Goal: Task Accomplishment & Management: Use online tool/utility

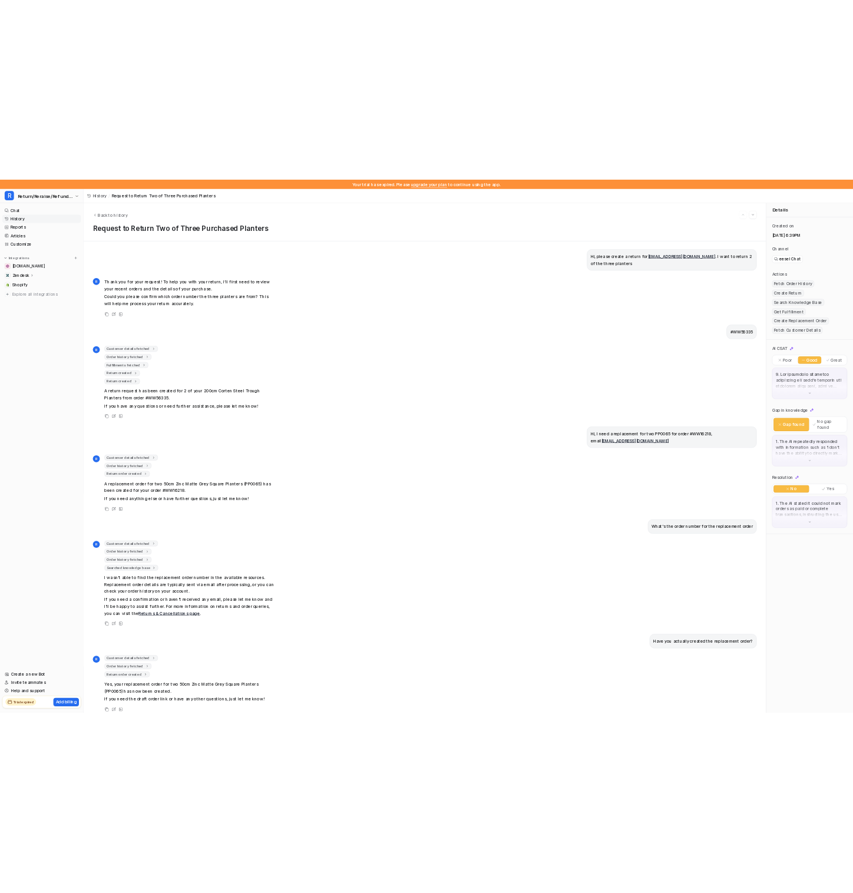
scroll to position [284, 0]
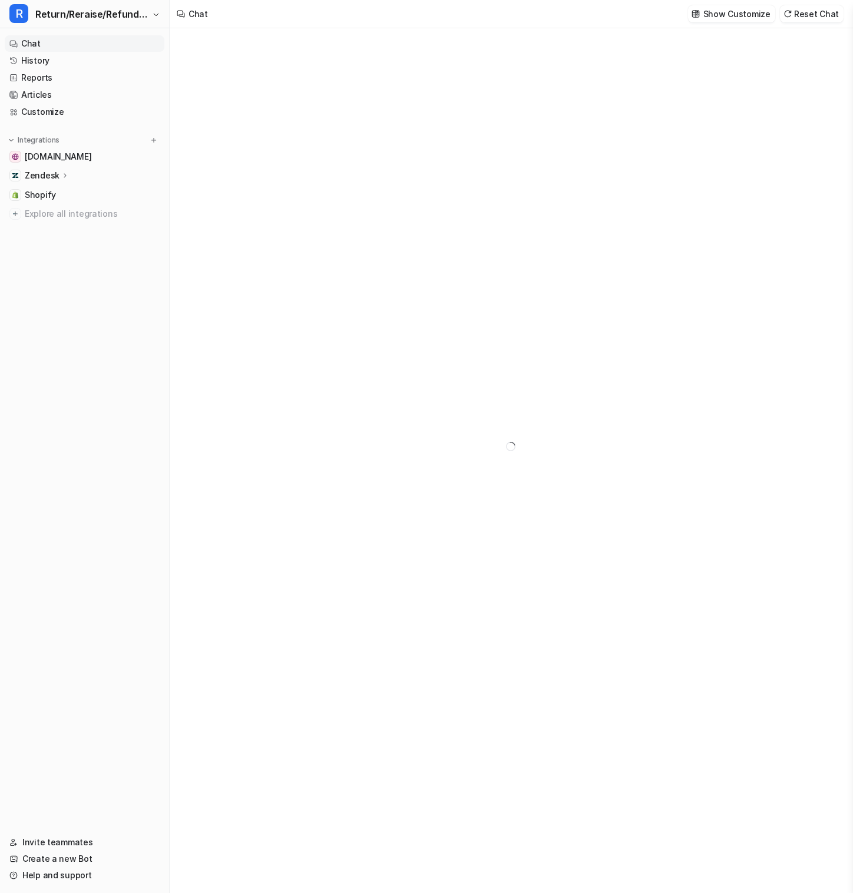
type textarea "**********"
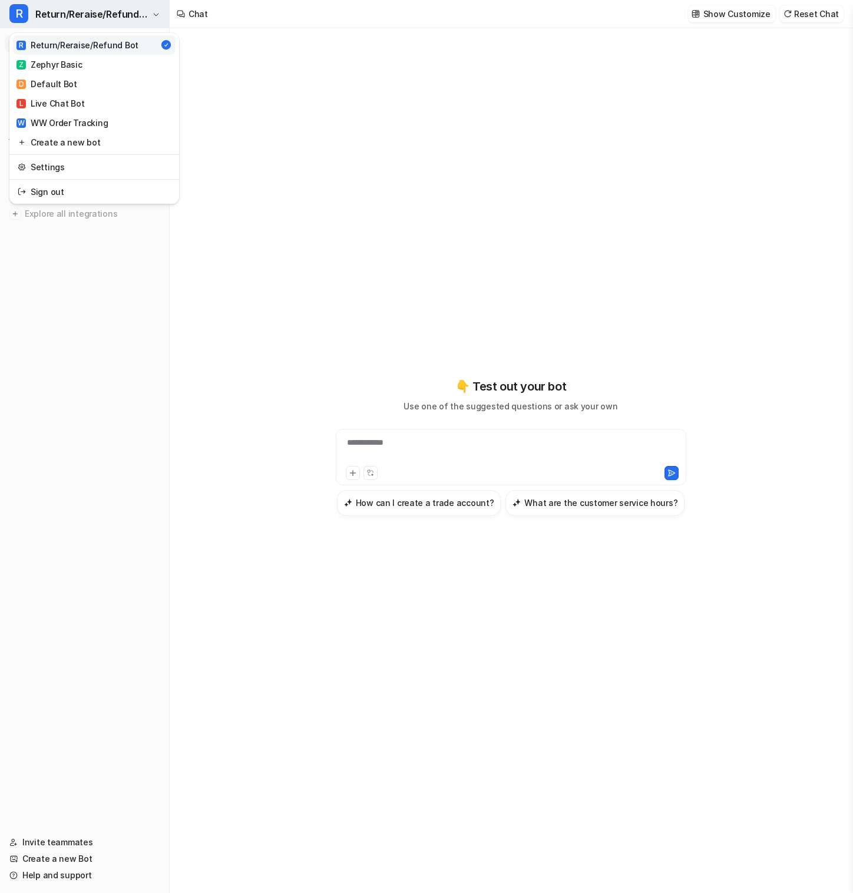
click at [110, 19] on span "Return/Reraise/Refund Bot" at bounding box center [92, 14] width 114 height 16
click at [298, 39] on div "**********" at bounding box center [426, 446] width 853 height 893
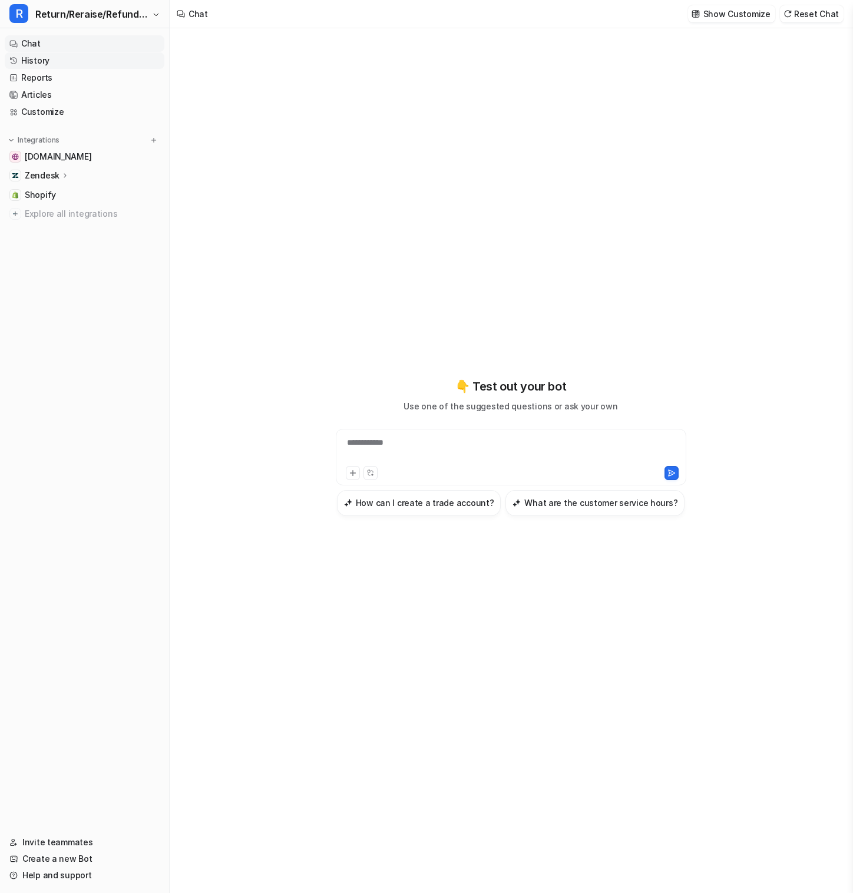
click at [91, 57] on link "History" at bounding box center [85, 60] width 160 height 16
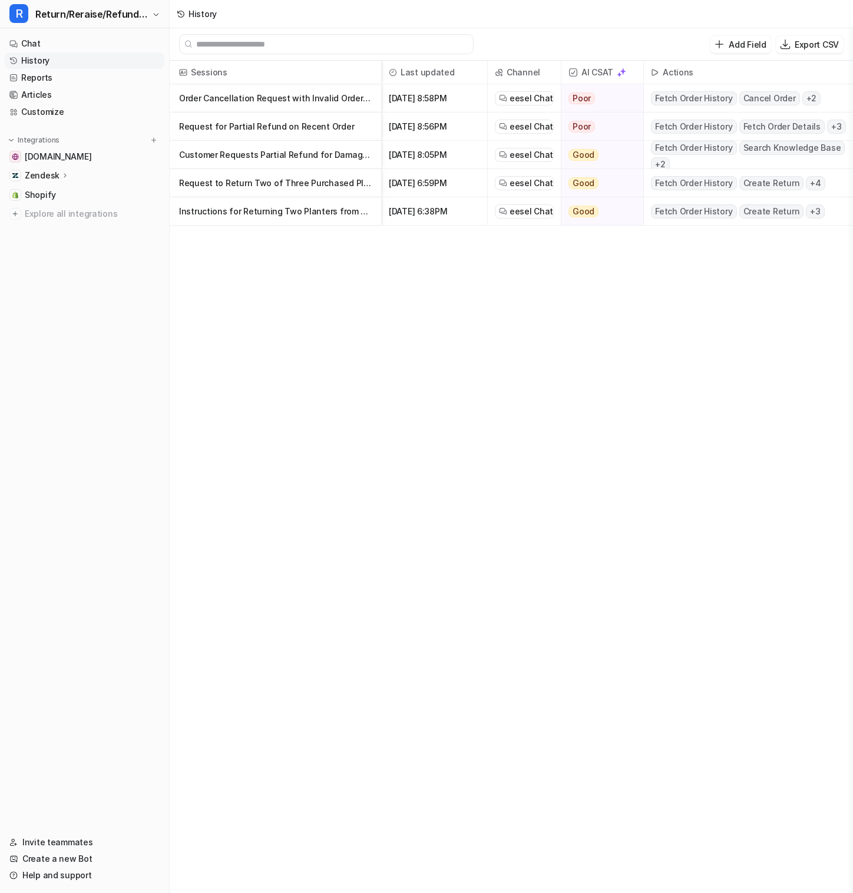
click at [241, 121] on p "Request for Partial Refund on Recent Order" at bounding box center [275, 126] width 193 height 28
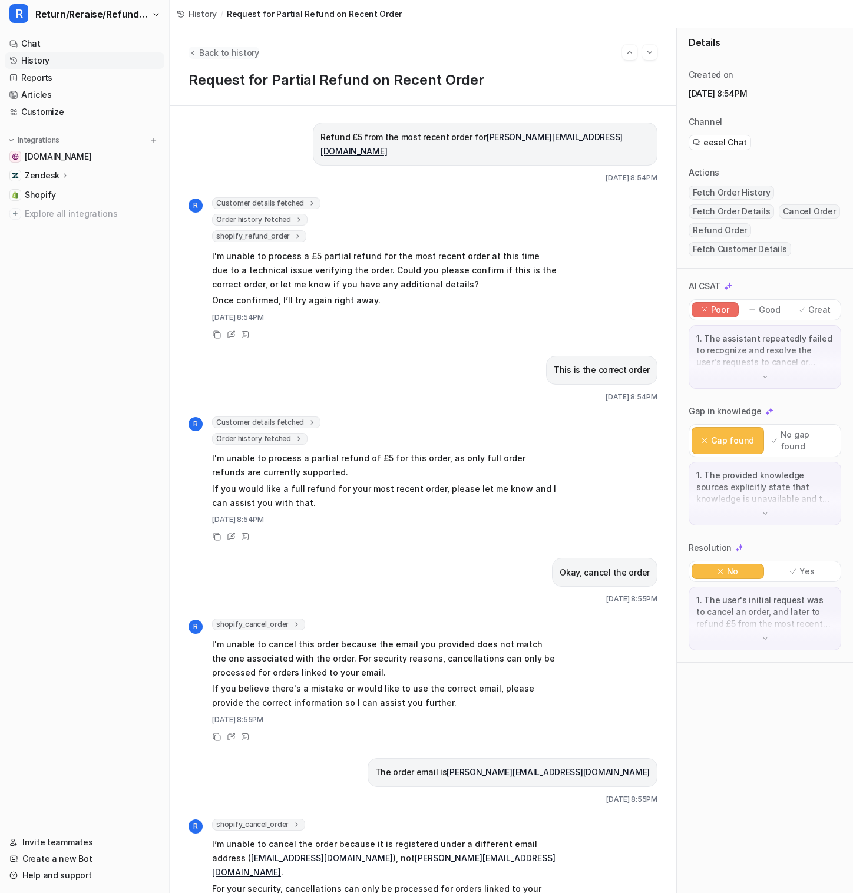
click at [238, 48] on span "Back to history" at bounding box center [229, 53] width 60 height 12
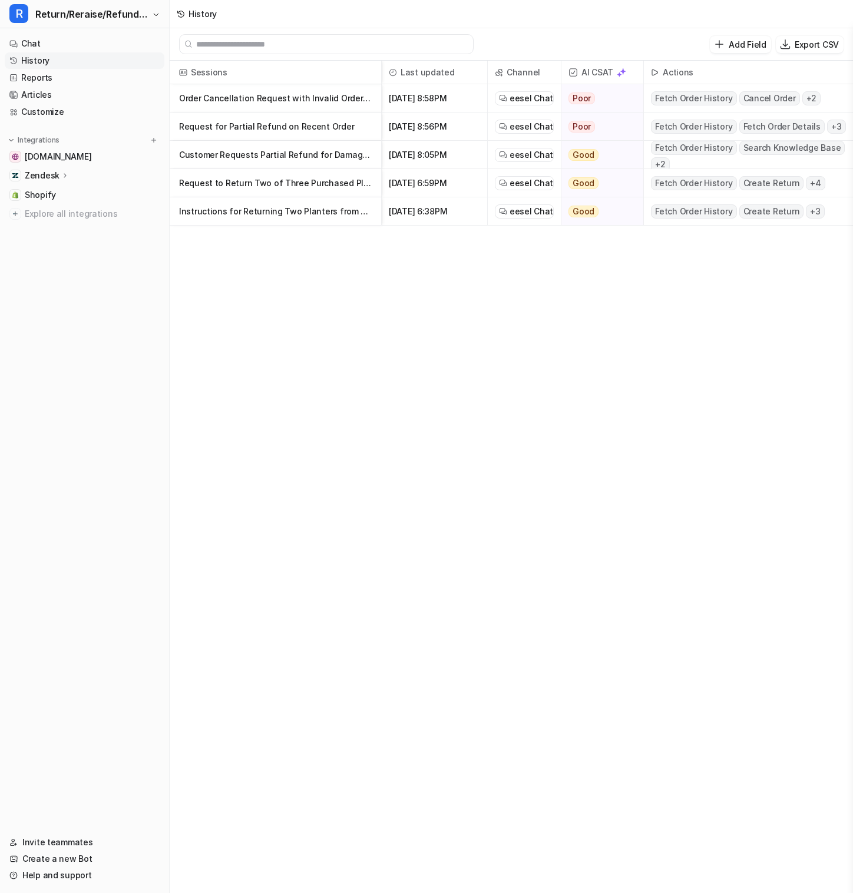
click at [261, 121] on p "Request for Partial Refund on Recent Order" at bounding box center [275, 126] width 193 height 28
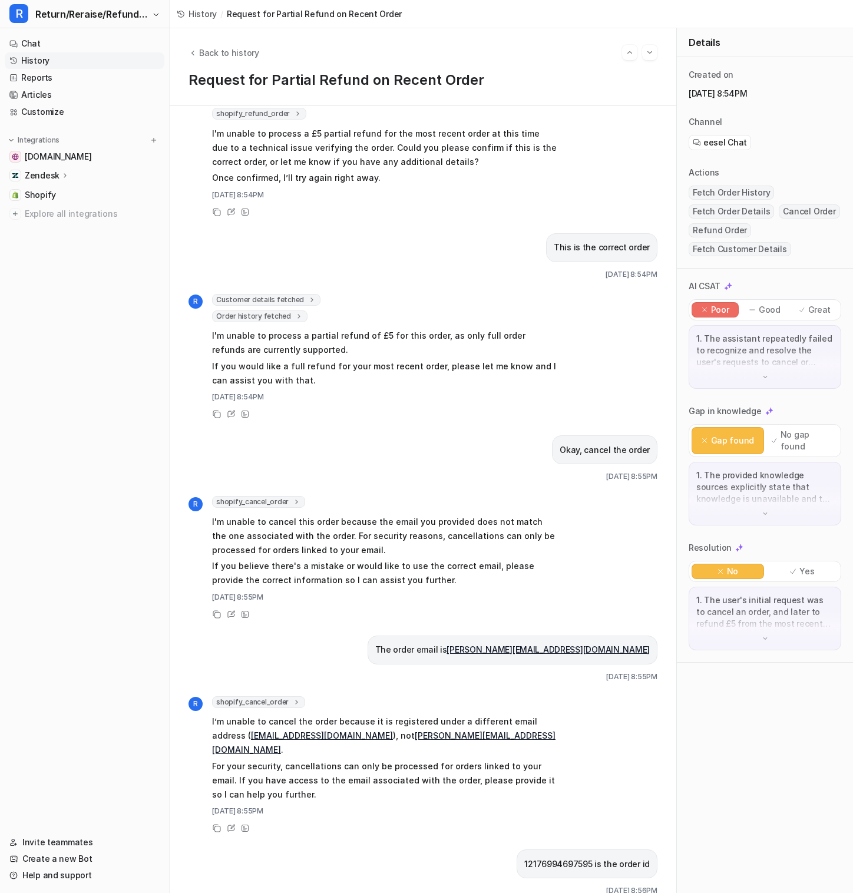
scroll to position [217, 0]
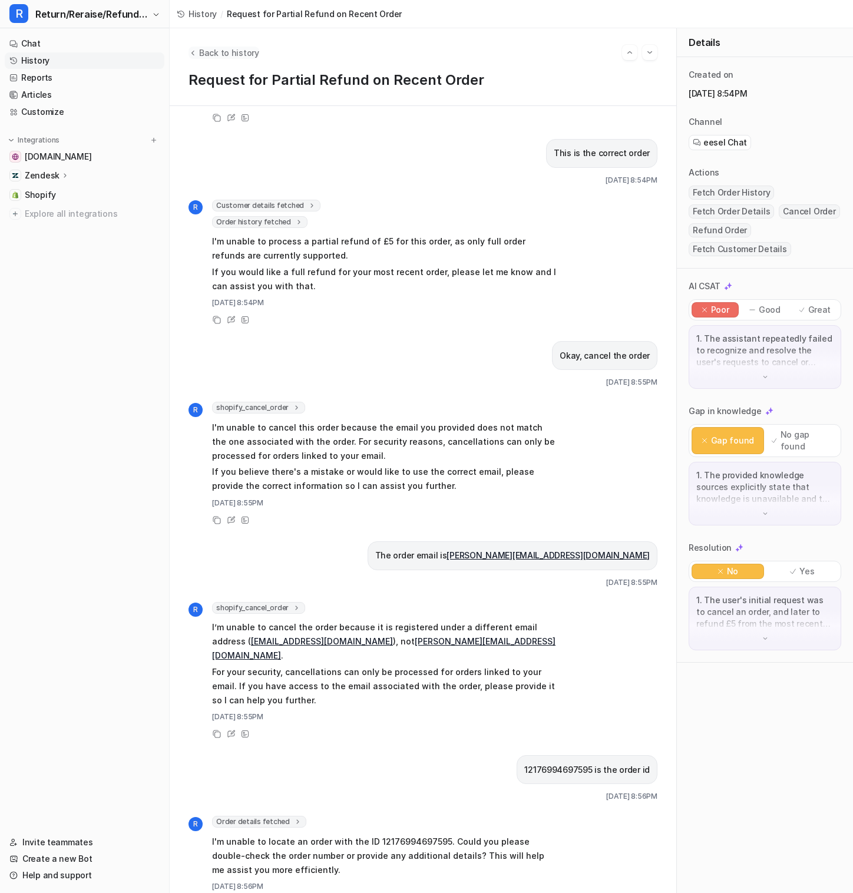
click at [234, 52] on span "Back to history" at bounding box center [229, 53] width 60 height 12
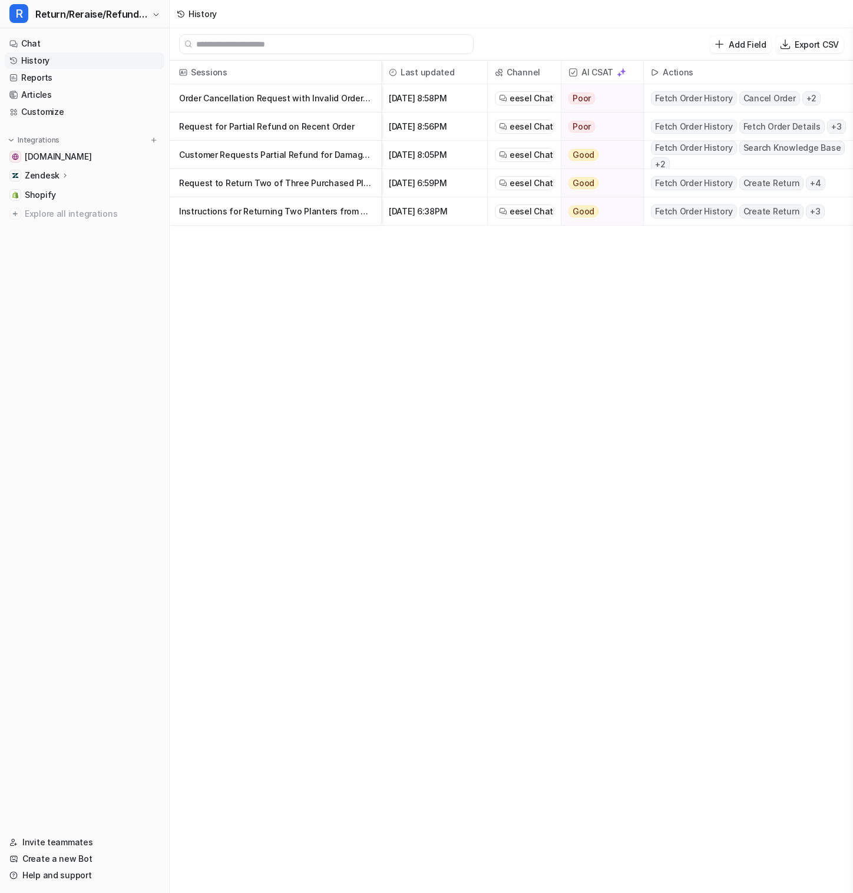
click at [279, 89] on p "Order Cancellation Request with Invalid Order Number" at bounding box center [275, 98] width 193 height 28
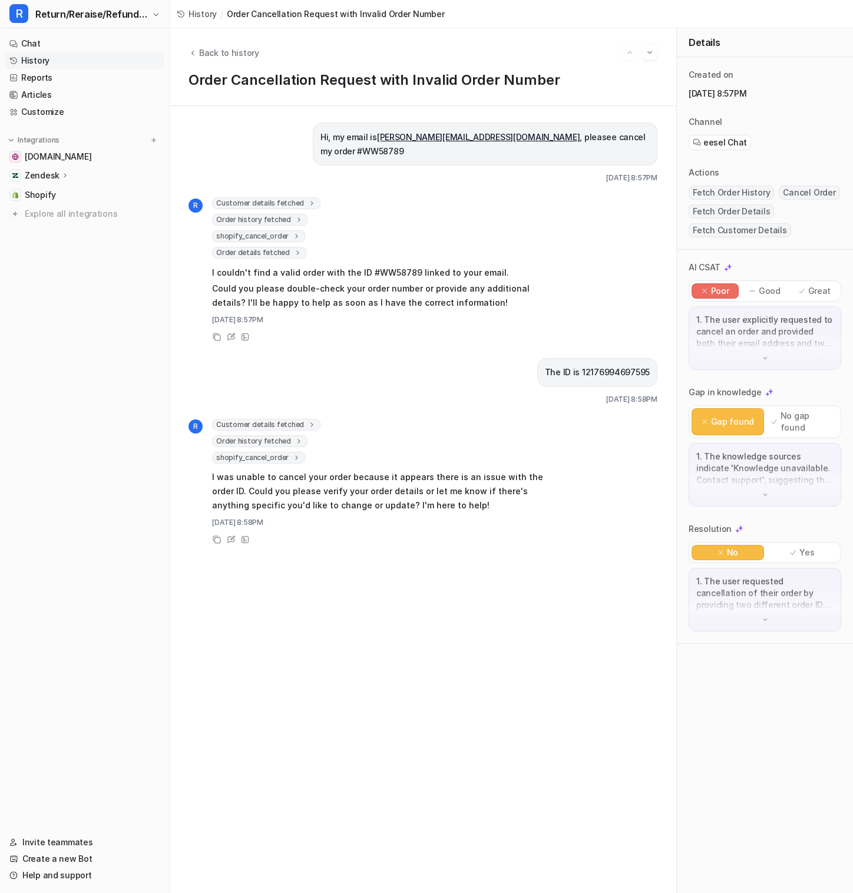
click at [233, 68] on div "Back to history Order Cancellation Request with Invalid Order Number" at bounding box center [423, 67] width 506 height 78
click at [233, 57] on span "Back to history" at bounding box center [229, 53] width 60 height 12
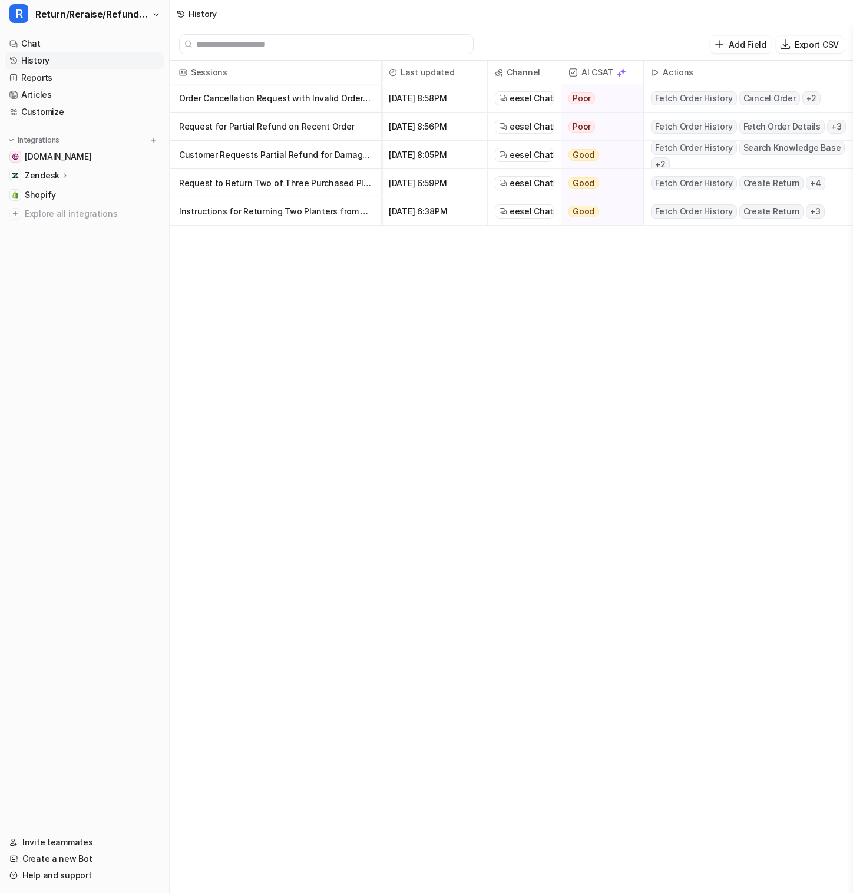
click at [246, 144] on p "Customer Requests Partial Refund for Damaged Order" at bounding box center [275, 155] width 193 height 28
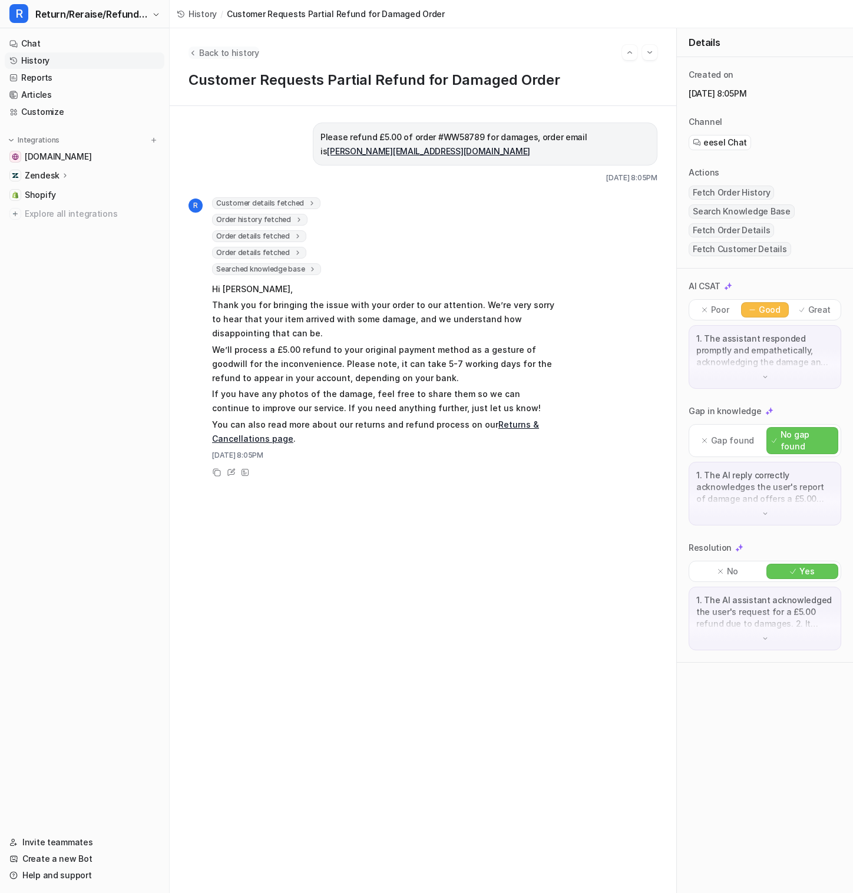
click at [193, 55] on icon "Back to history" at bounding box center [192, 52] width 8 height 9
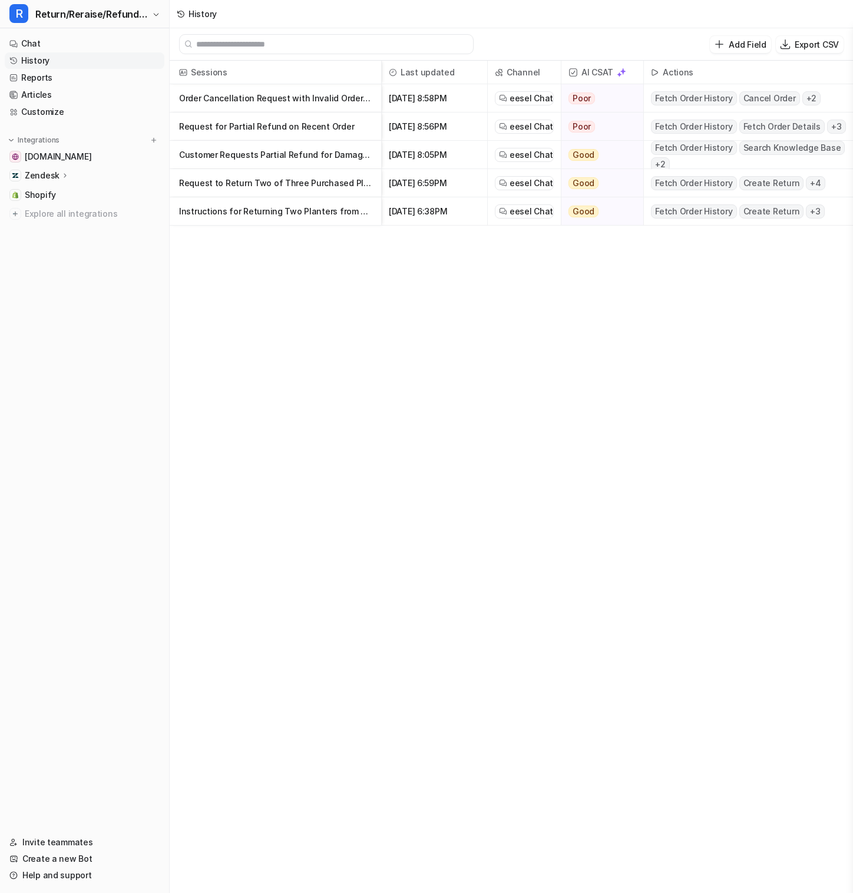
click at [254, 125] on p "Request for Partial Refund on Recent Order" at bounding box center [275, 126] width 193 height 28
click at [246, 148] on p "Customer Requests Partial Refund for Damaged Order" at bounding box center [275, 155] width 193 height 28
click at [107, 15] on span "Return/Reraise/Refund Bot" at bounding box center [92, 14] width 114 height 16
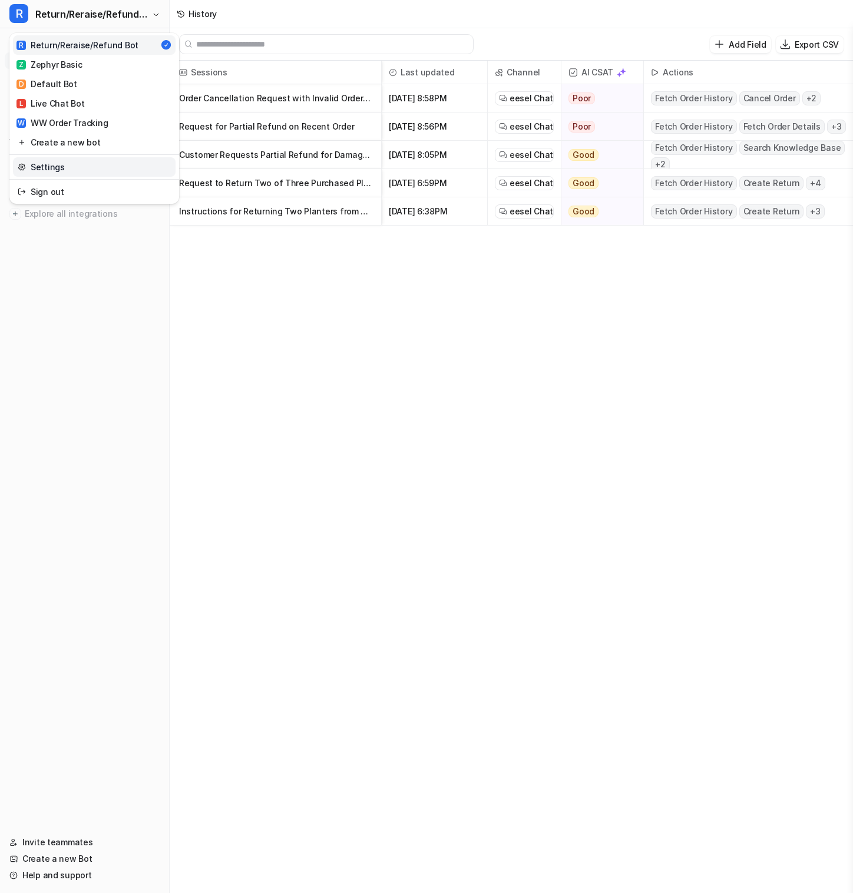
click at [116, 166] on link "Settings" at bounding box center [94, 166] width 163 height 19
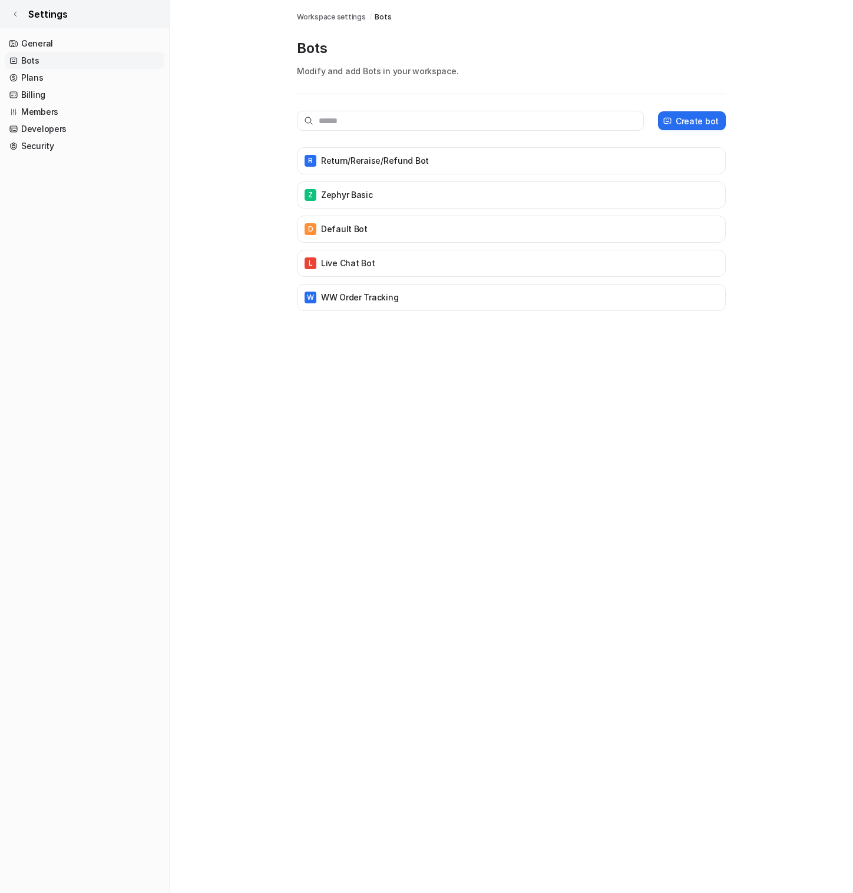
click at [19, 12] on link "Settings" at bounding box center [84, 14] width 169 height 28
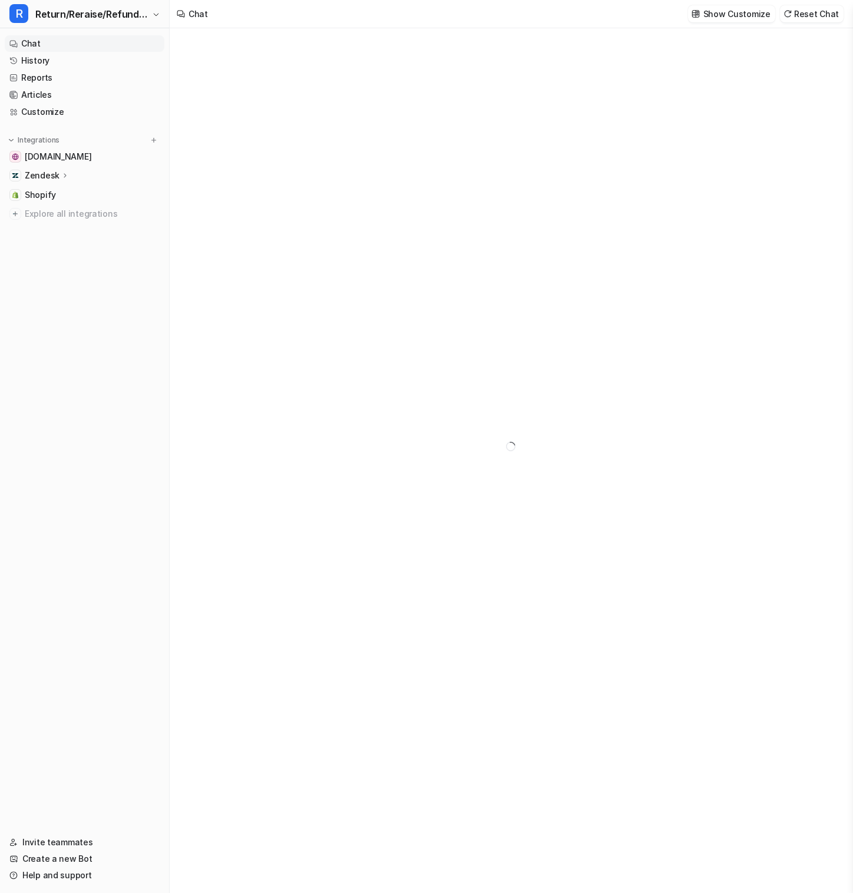
type textarea "**********"
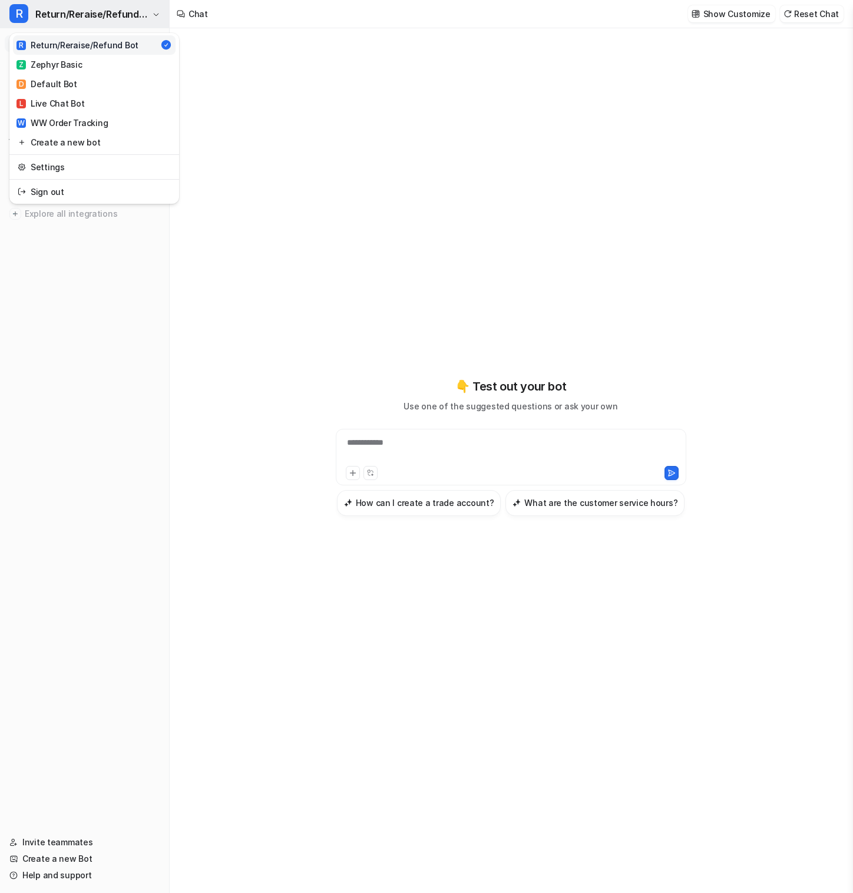
click at [107, 9] on span "Return/Reraise/Refund Bot" at bounding box center [92, 14] width 114 height 16
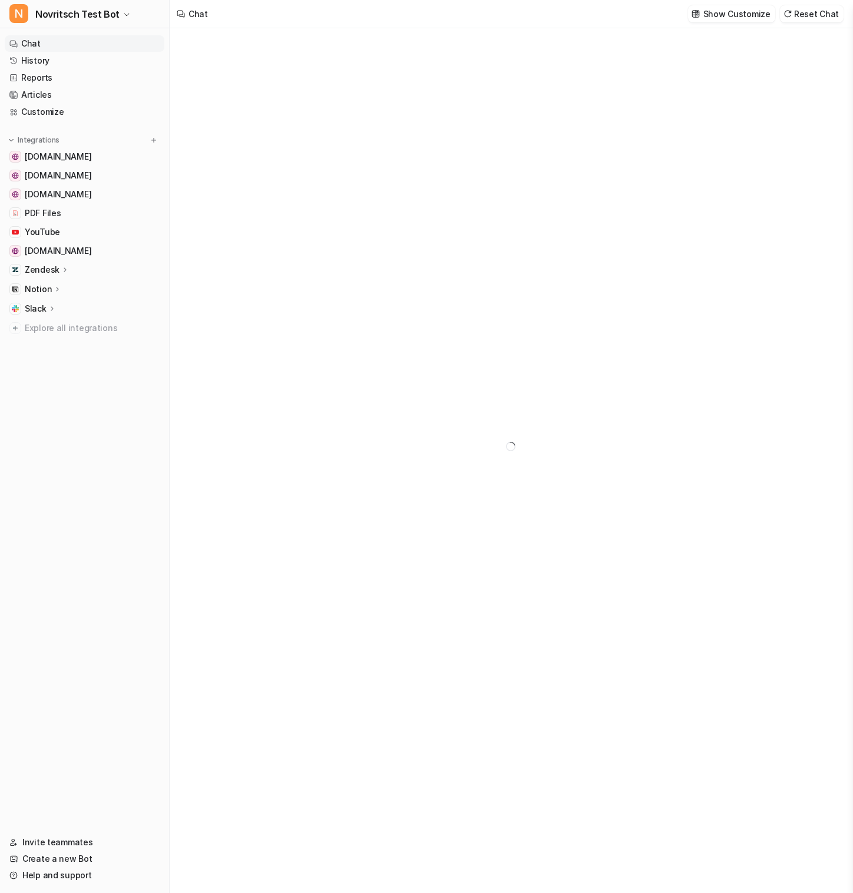
type textarea "**********"
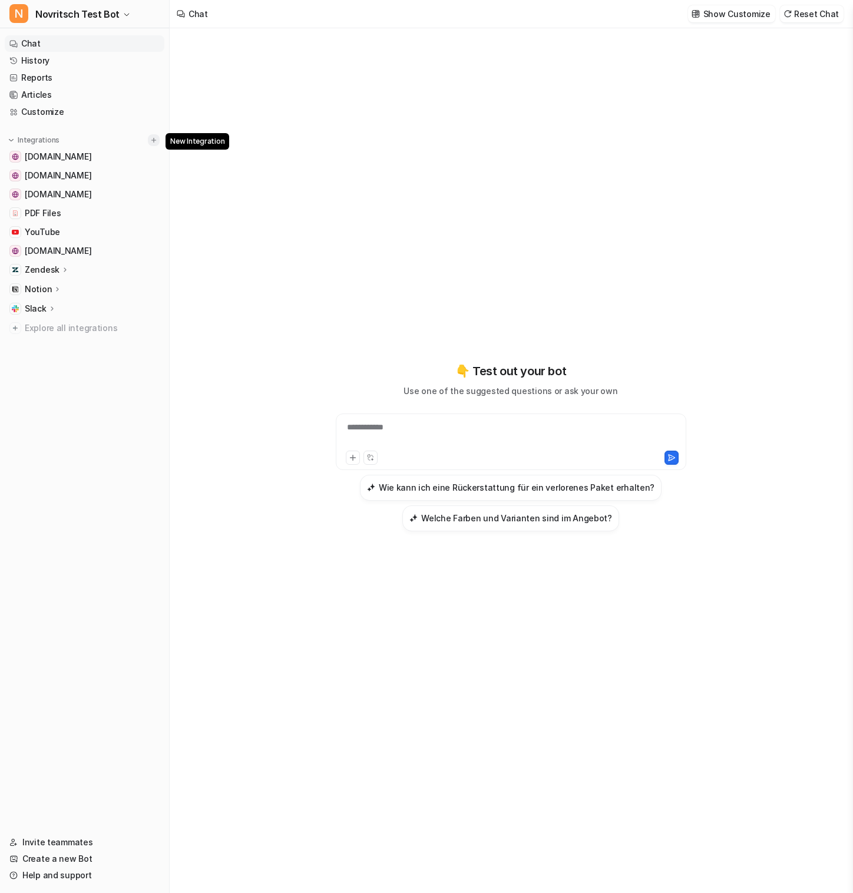
click at [155, 136] on img at bounding box center [154, 140] width 8 height 8
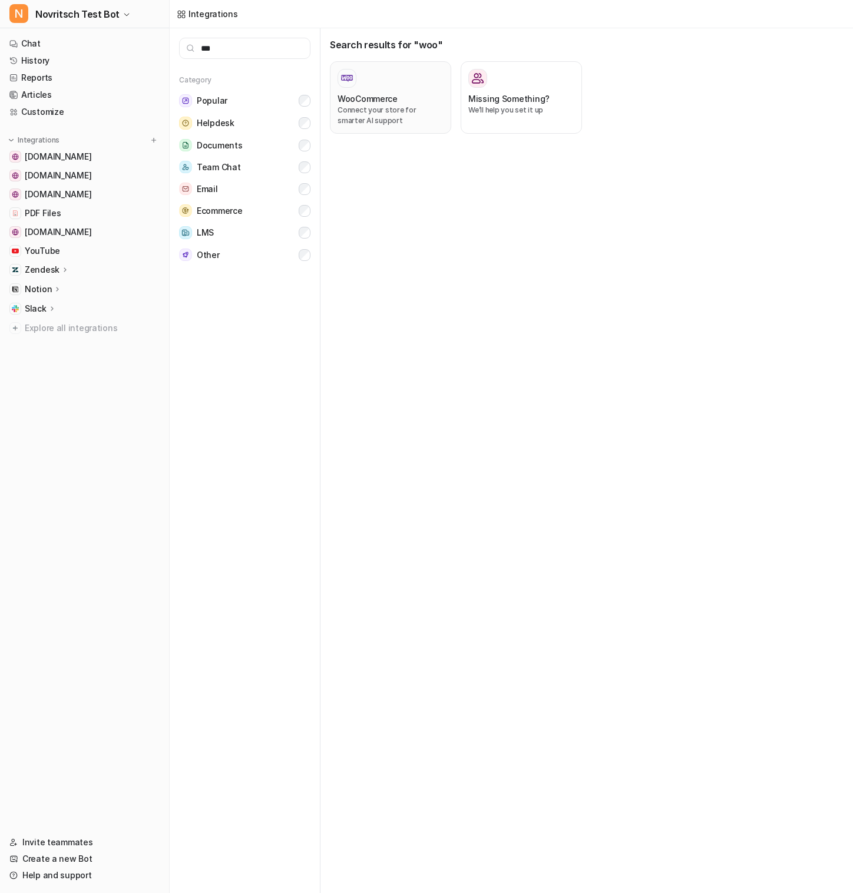
type input "***"
click at [382, 116] on p "Connect your store for smarter AI support" at bounding box center [390, 115] width 106 height 21
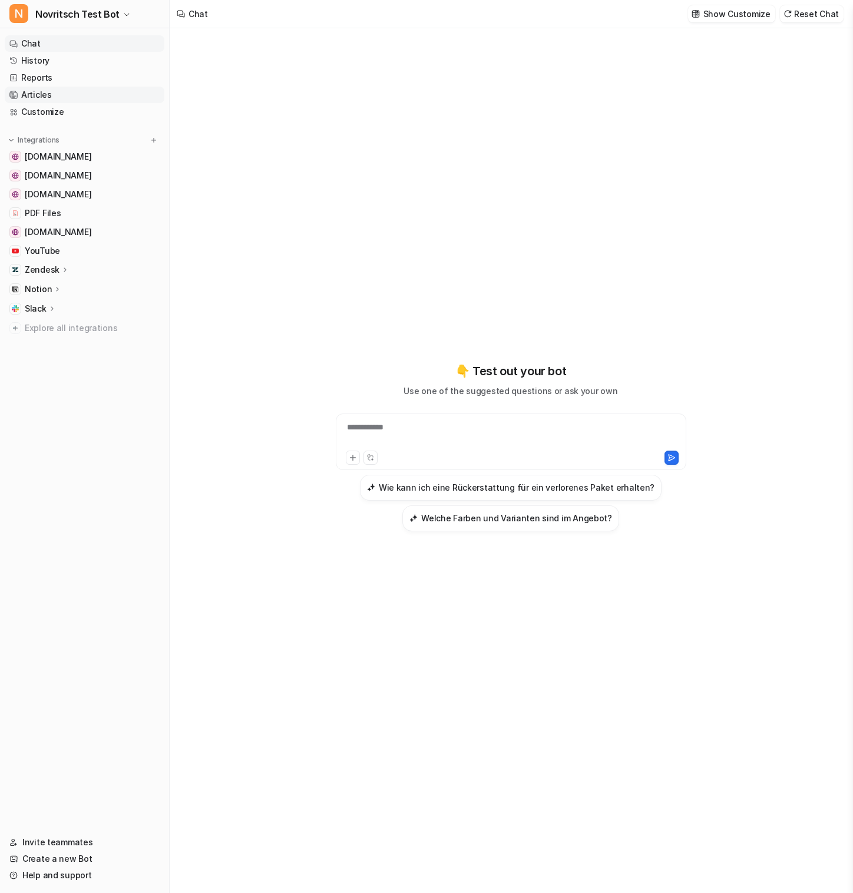
click at [75, 96] on link "Articles" at bounding box center [85, 95] width 160 height 16
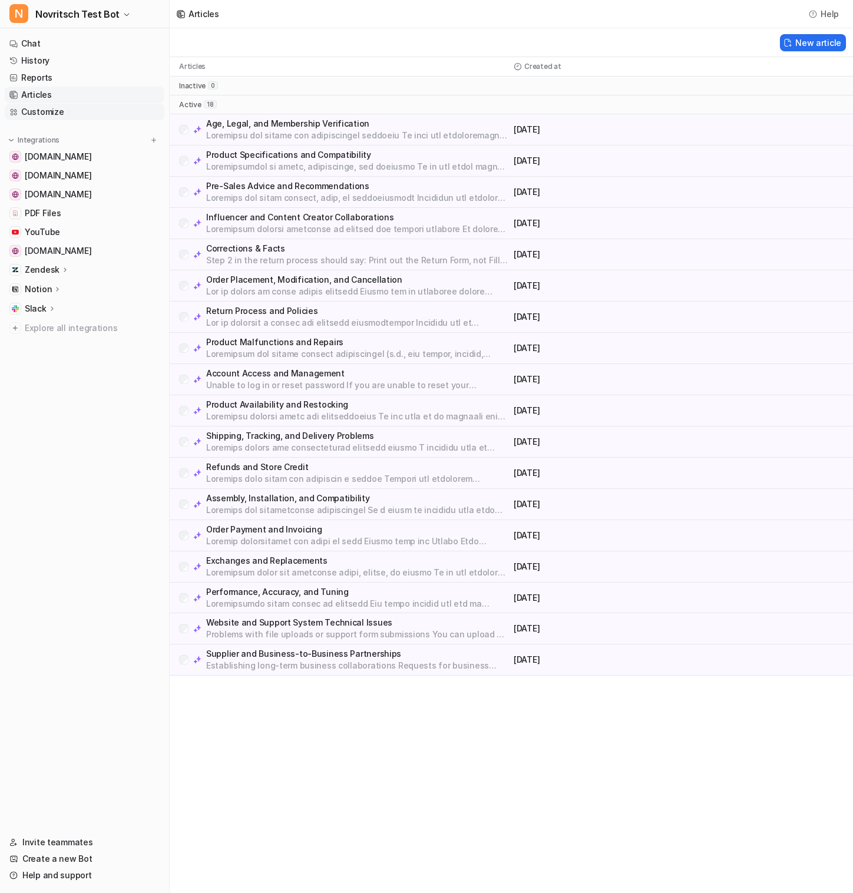
click at [100, 110] on link "Customize" at bounding box center [85, 112] width 160 height 16
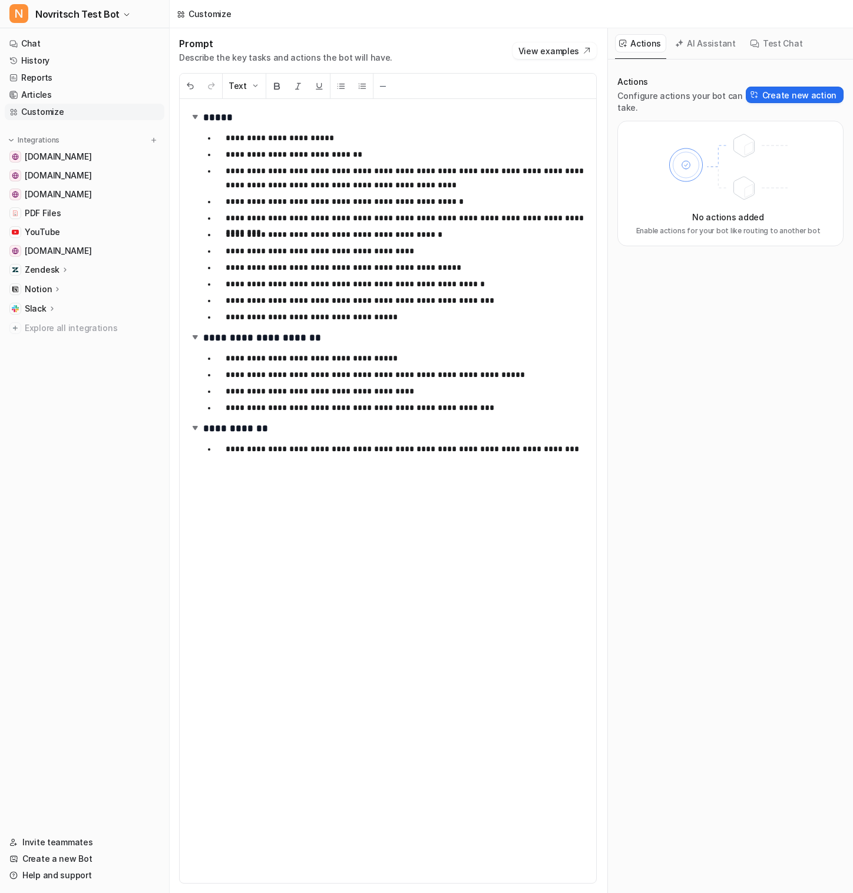
click at [694, 41] on button "AI Assistant" at bounding box center [706, 43] width 70 height 18
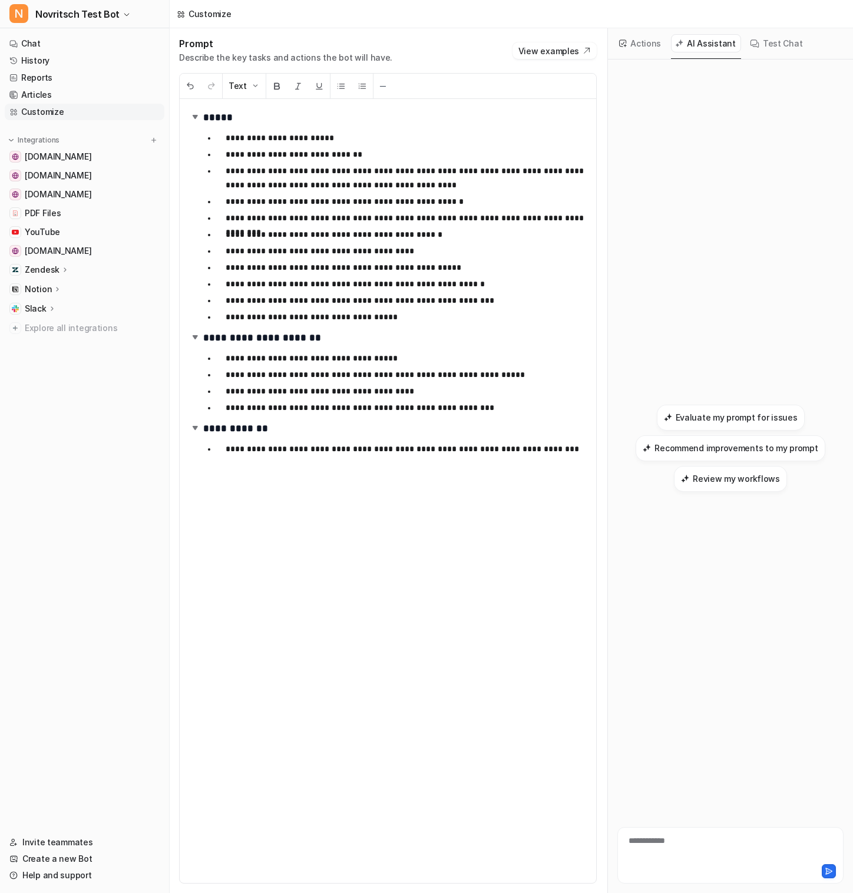
click at [763, 39] on button "Test Chat" at bounding box center [776, 43] width 62 height 18
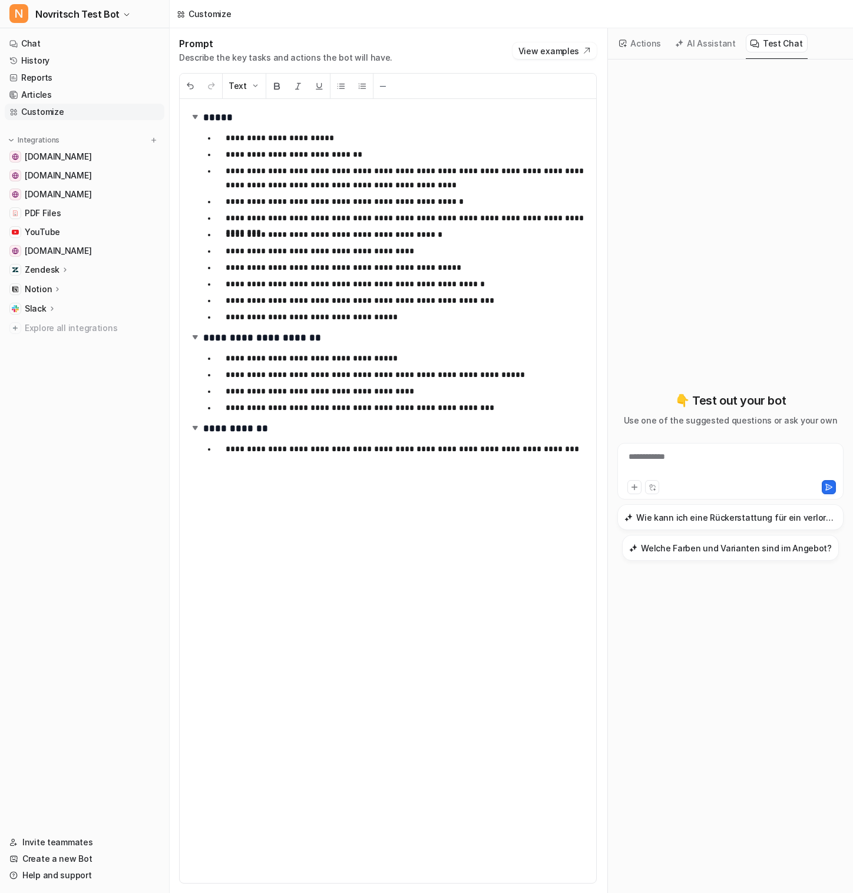
click at [630, 45] on button "Actions" at bounding box center [640, 43] width 51 height 18
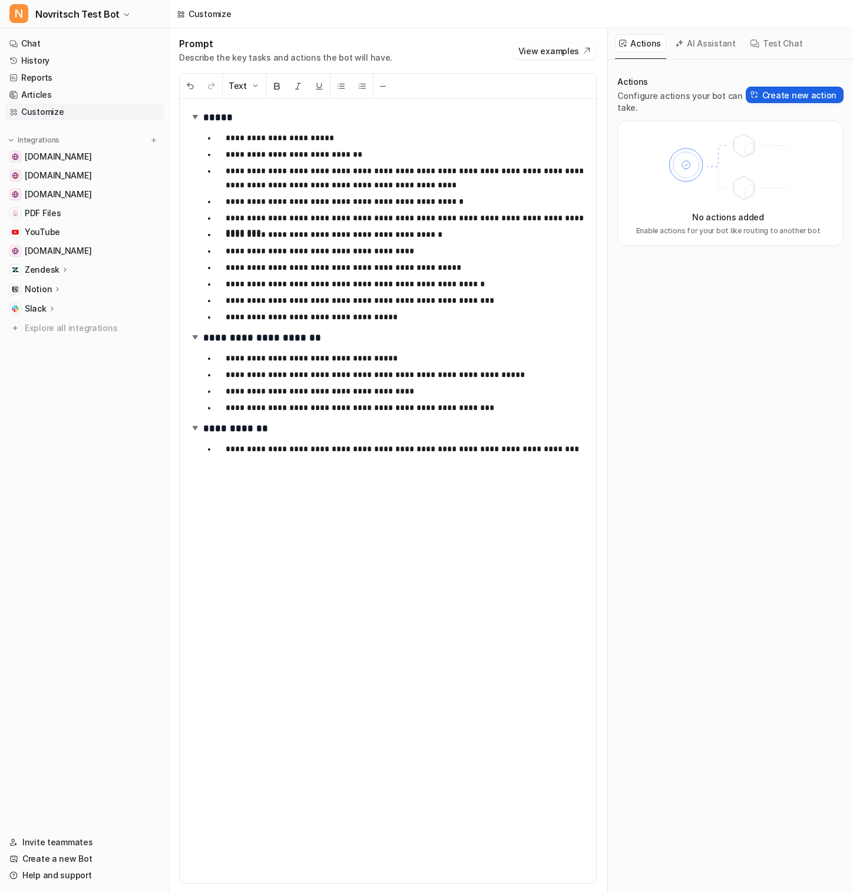
click at [793, 97] on button "Create new action" at bounding box center [794, 95] width 98 height 16
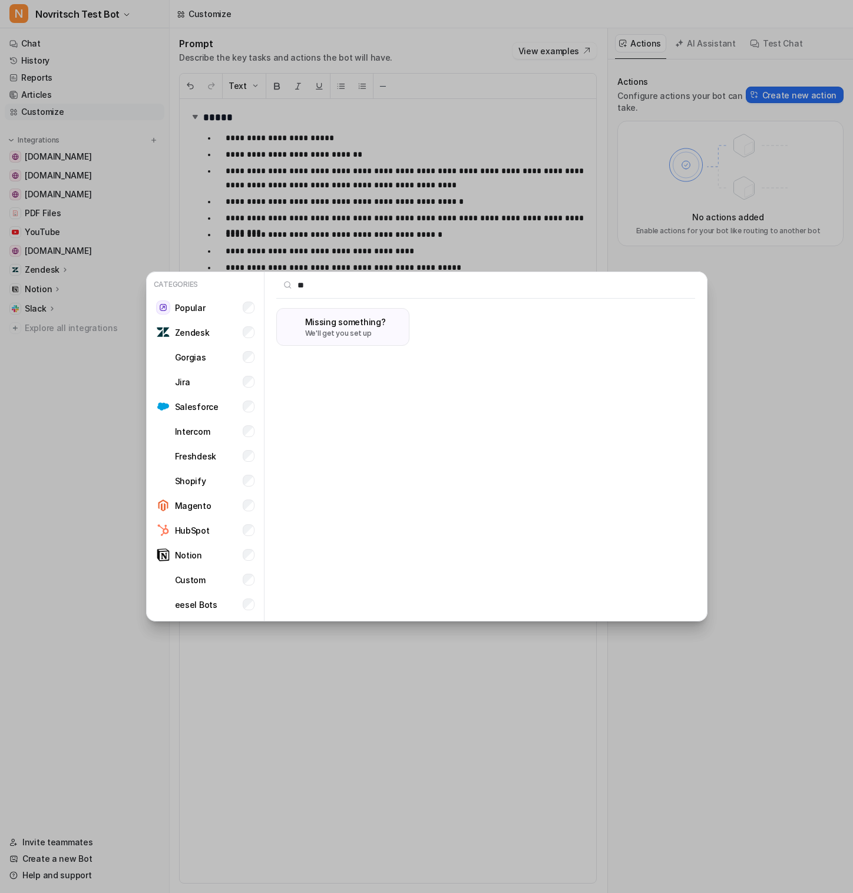
type input "*"
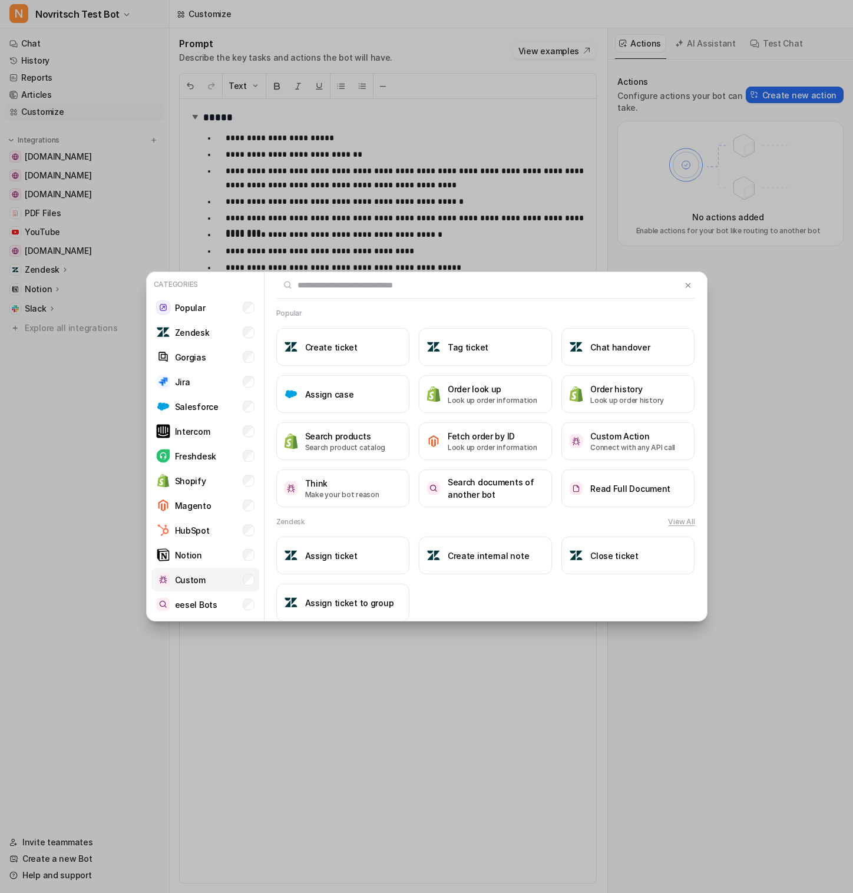
click at [220, 580] on li "Custom" at bounding box center [205, 580] width 108 height 24
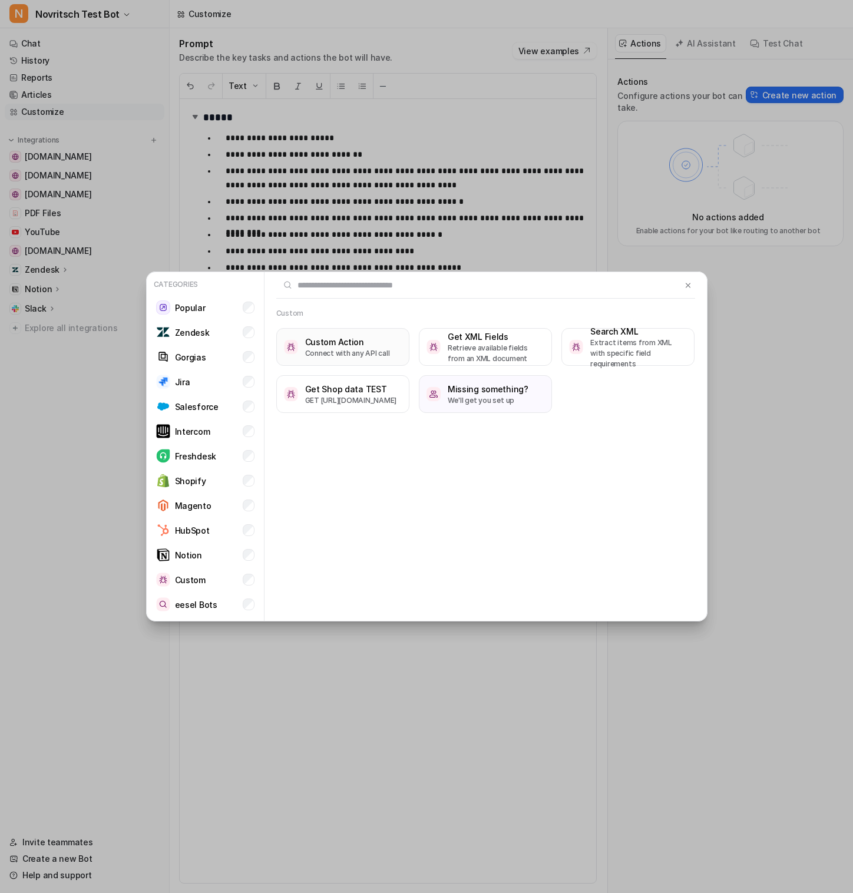
click at [370, 342] on h3 "Custom Action" at bounding box center [347, 342] width 85 height 12
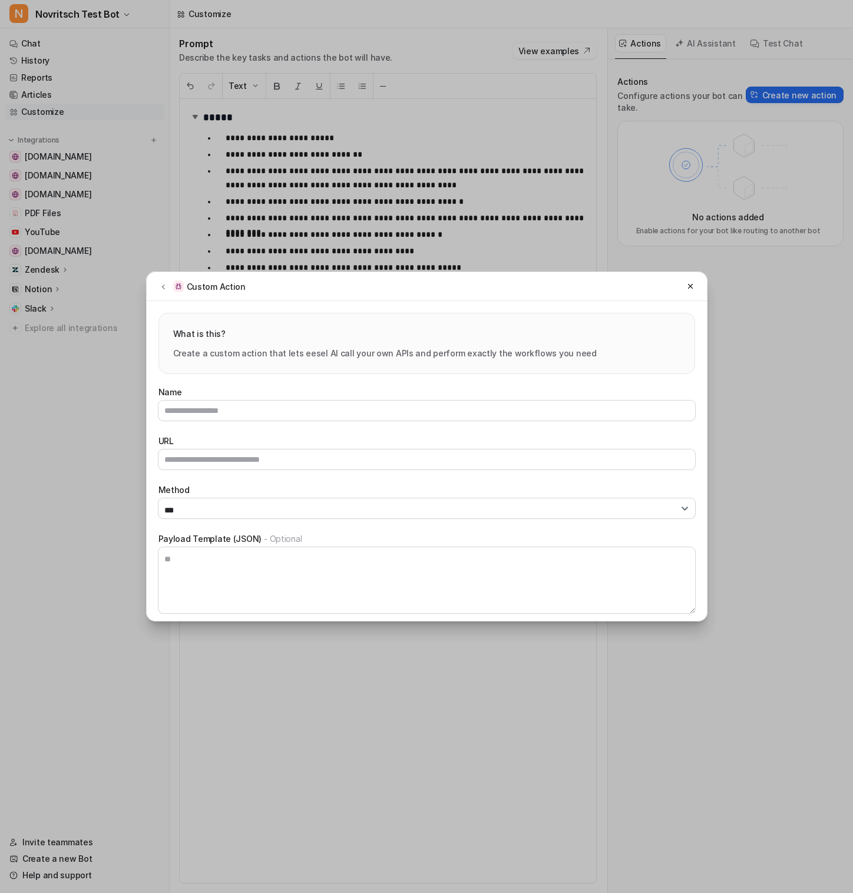
click at [201, 210] on div "Custom Action What is this? Create a custom action that lets eesel AI call your…" at bounding box center [427, 446] width 580 height 893
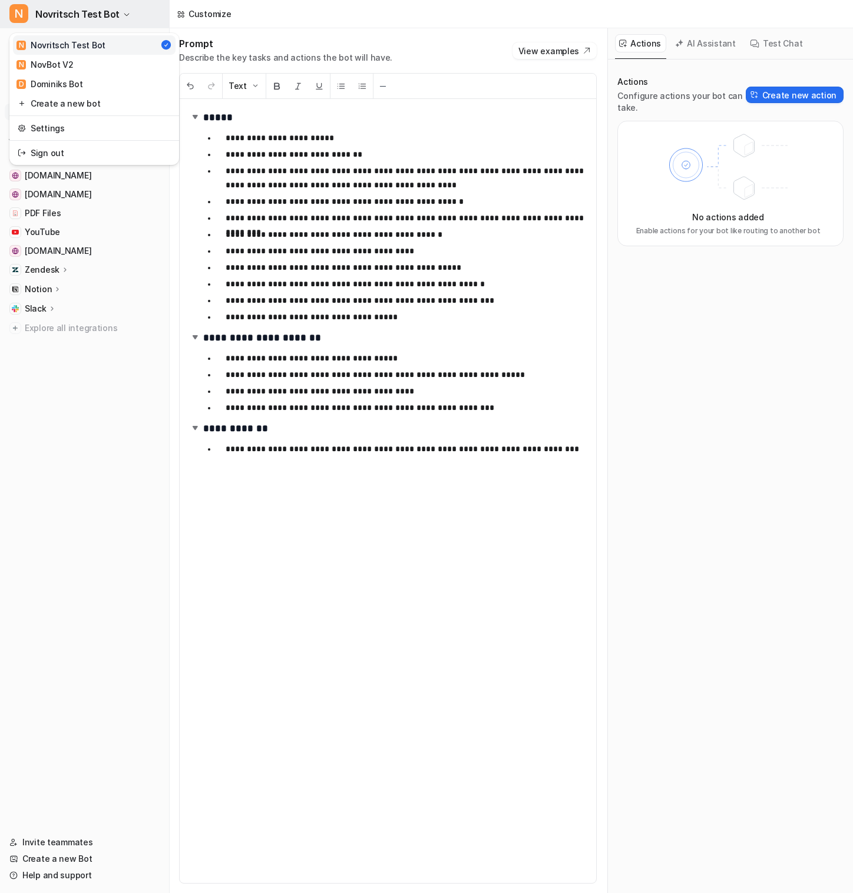
click at [117, 13] on button "N Novritsch Test Bot" at bounding box center [84, 14] width 169 height 28
click at [118, 61] on link "N NovBot V2" at bounding box center [94, 64] width 163 height 19
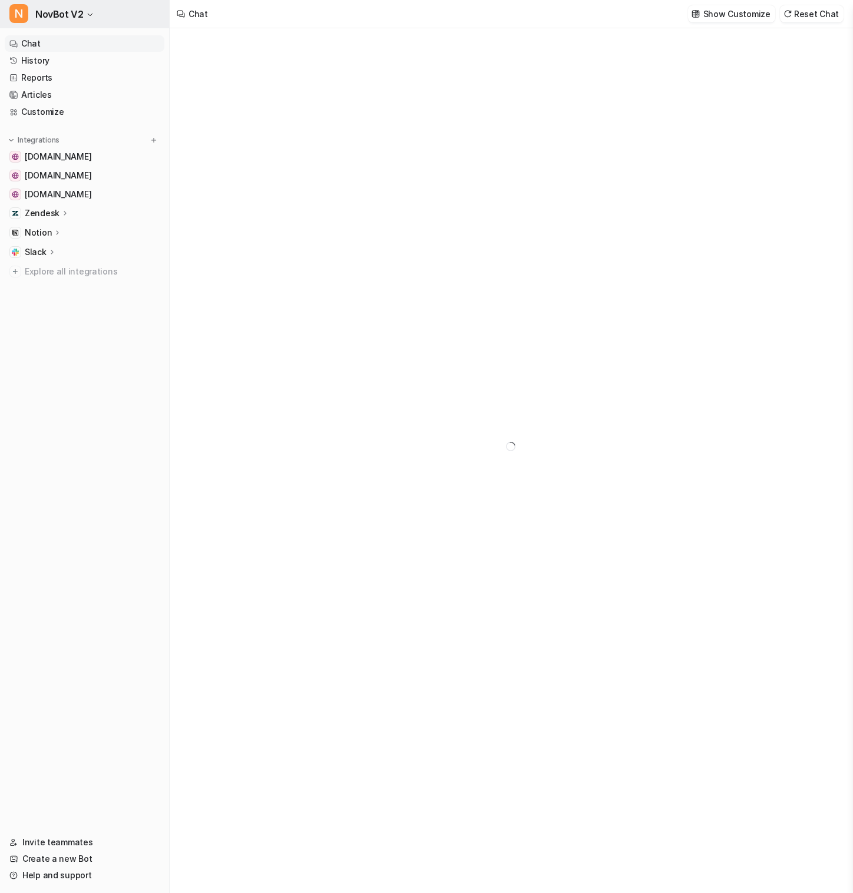
type textarea "**********"
click at [92, 21] on button "N NovBot V2" at bounding box center [84, 14] width 169 height 28
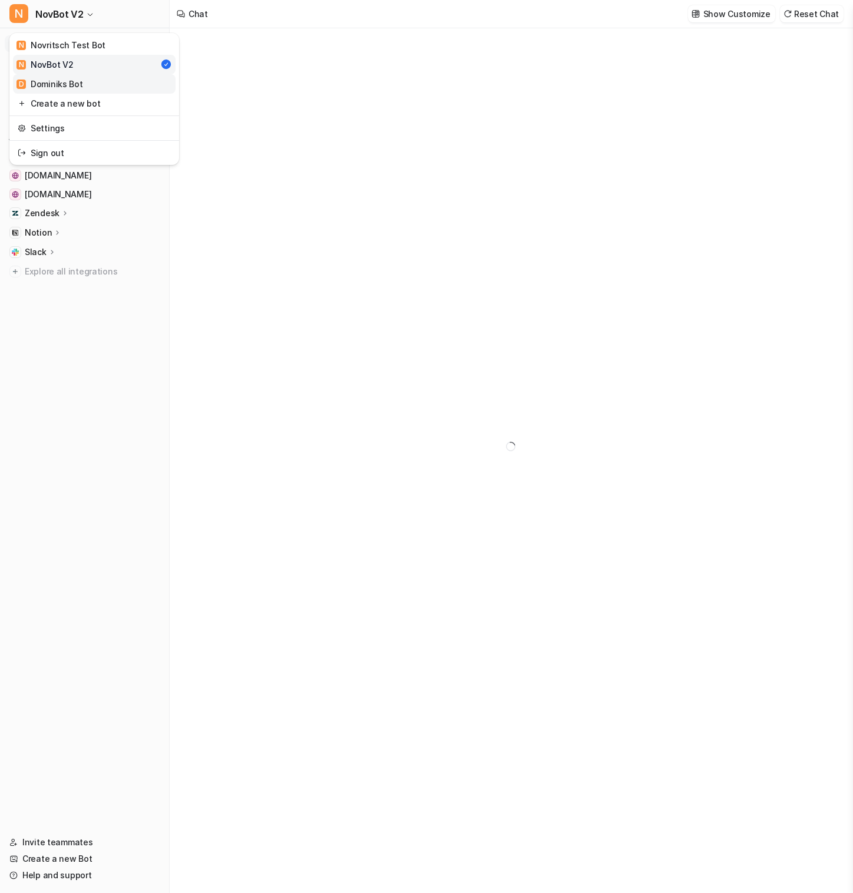
click at [98, 78] on link "D Dominiks Bot" at bounding box center [94, 83] width 163 height 19
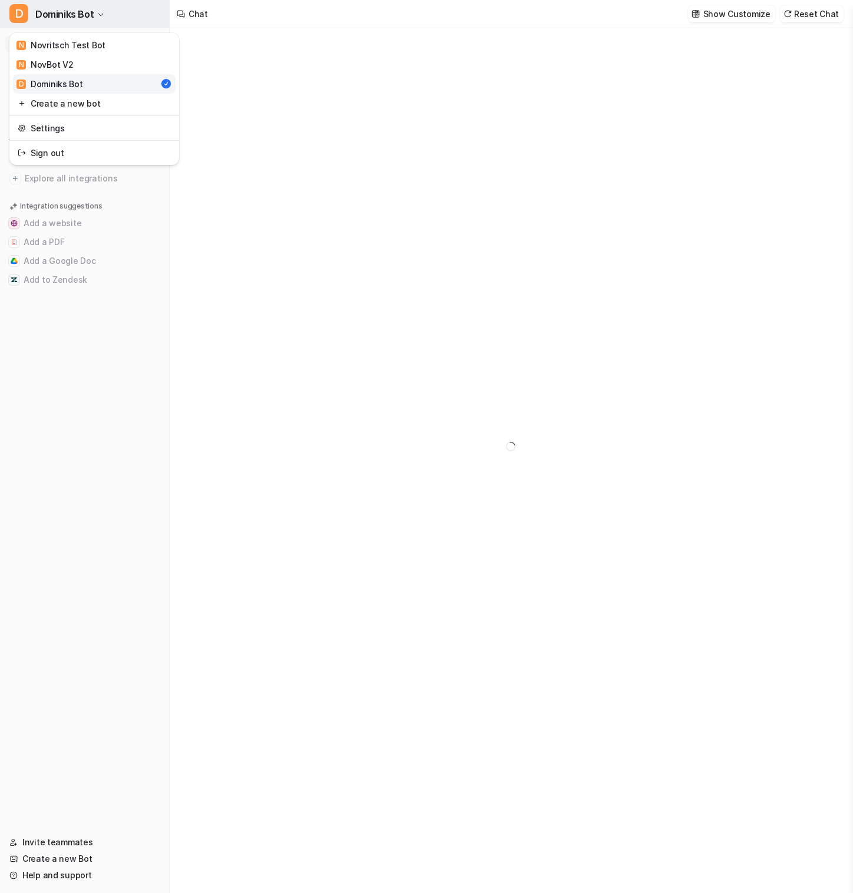
type textarea "**********"
click at [85, 12] on span "Dominiks Bot" at bounding box center [64, 14] width 58 height 16
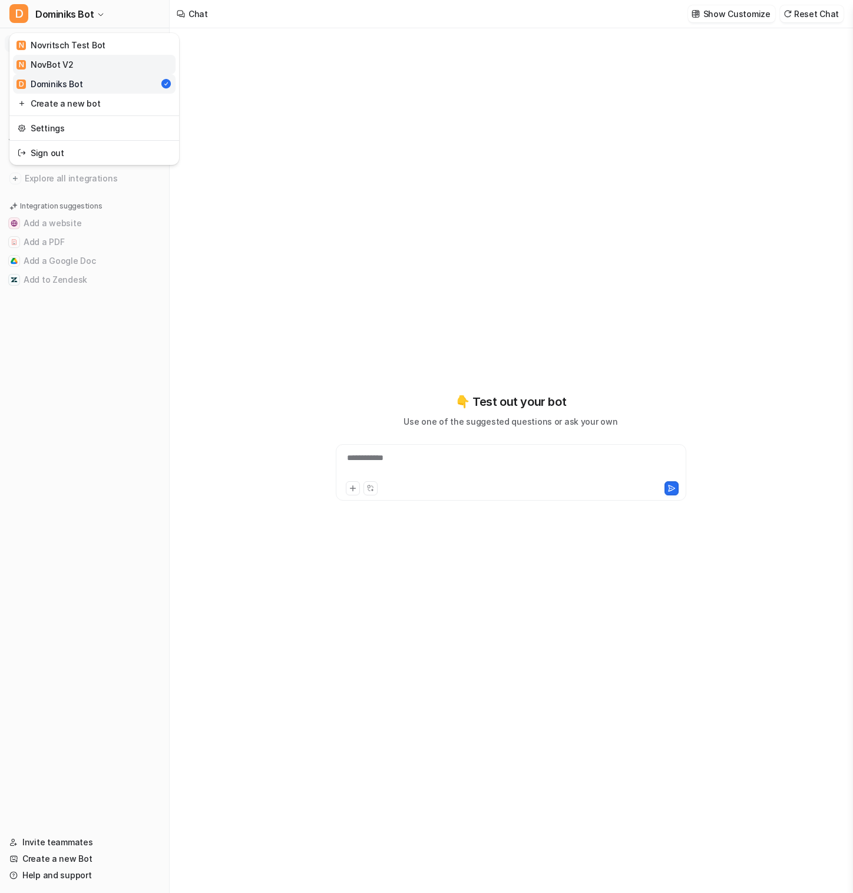
click at [87, 56] on link "N NovBot V2" at bounding box center [94, 64] width 163 height 19
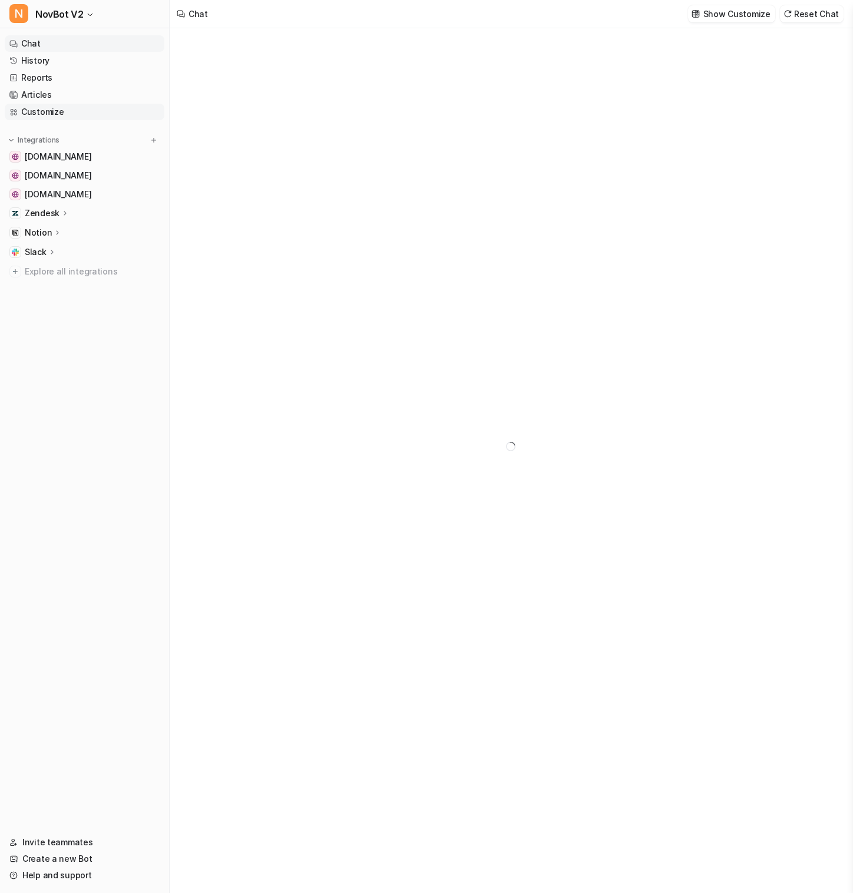
click at [91, 109] on link "Customize" at bounding box center [85, 112] width 160 height 16
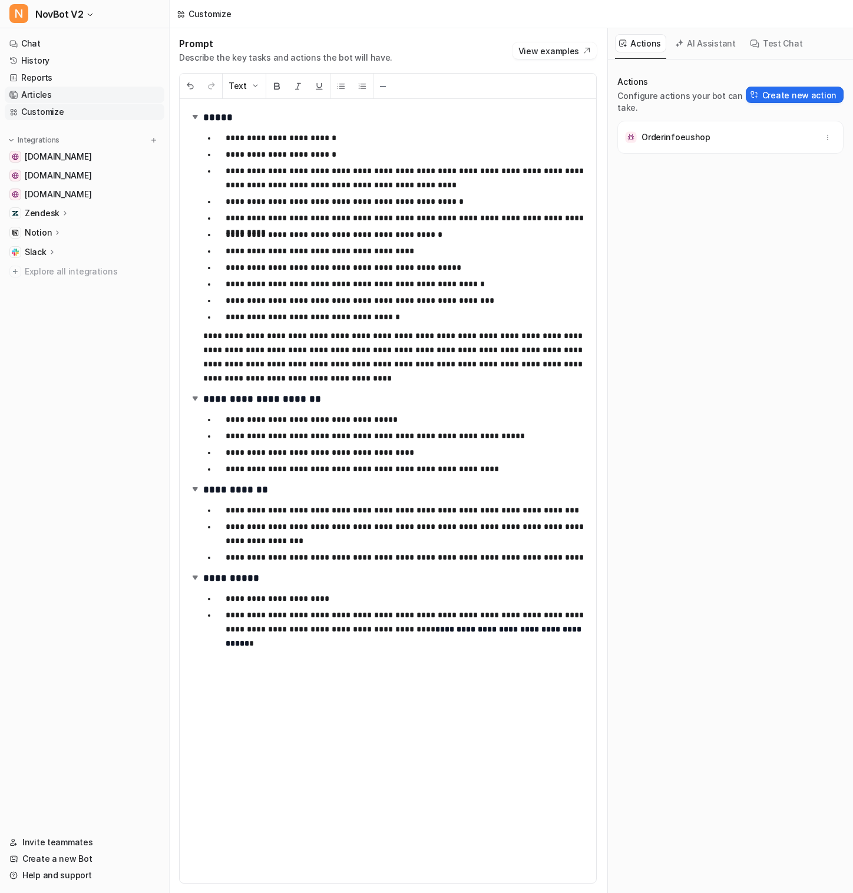
click at [66, 89] on link "Articles" at bounding box center [85, 95] width 160 height 16
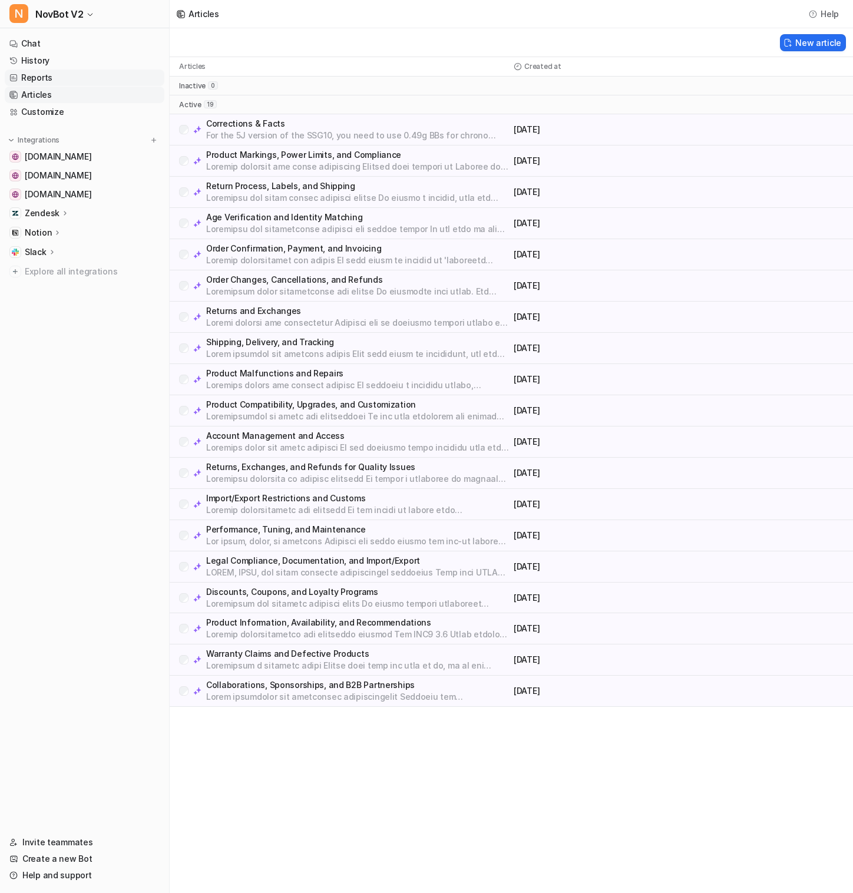
click at [70, 75] on link "Reports" at bounding box center [85, 77] width 160 height 16
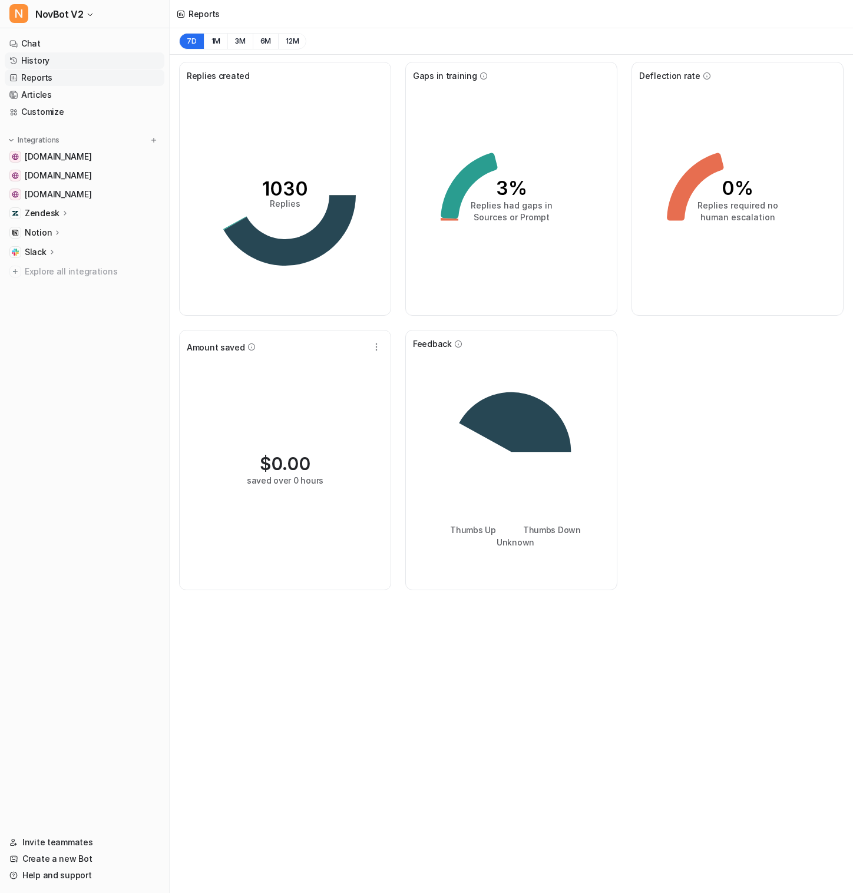
click at [65, 53] on link "History" at bounding box center [85, 60] width 160 height 16
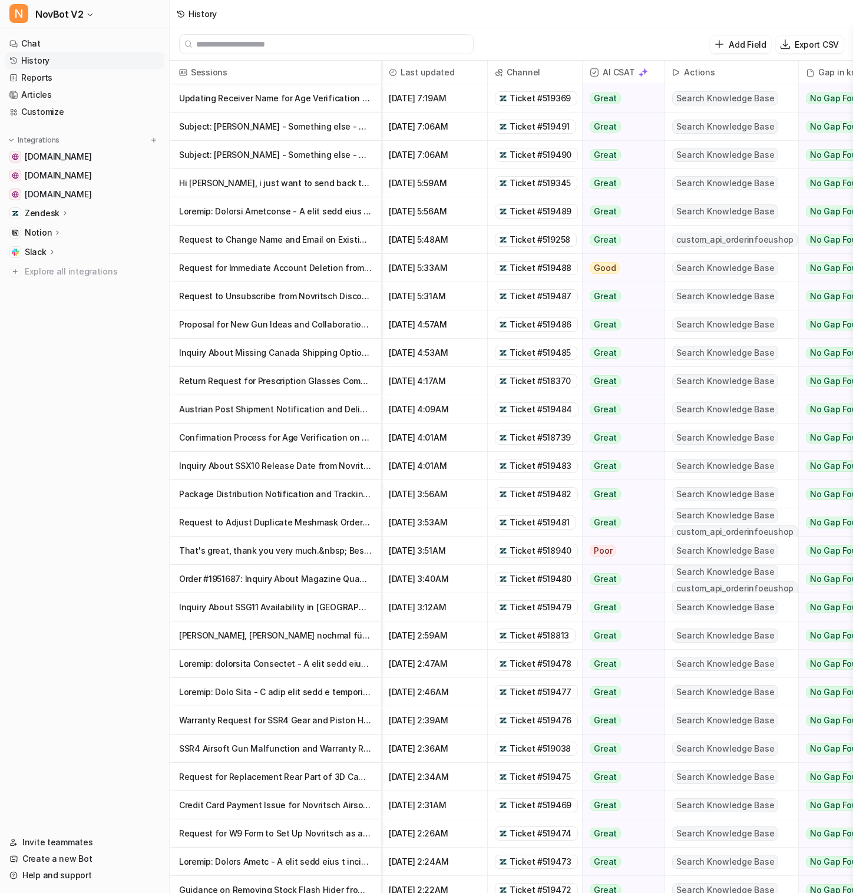
click at [280, 242] on p "Request to Change Name and Email on Existing Order" at bounding box center [275, 240] width 193 height 28
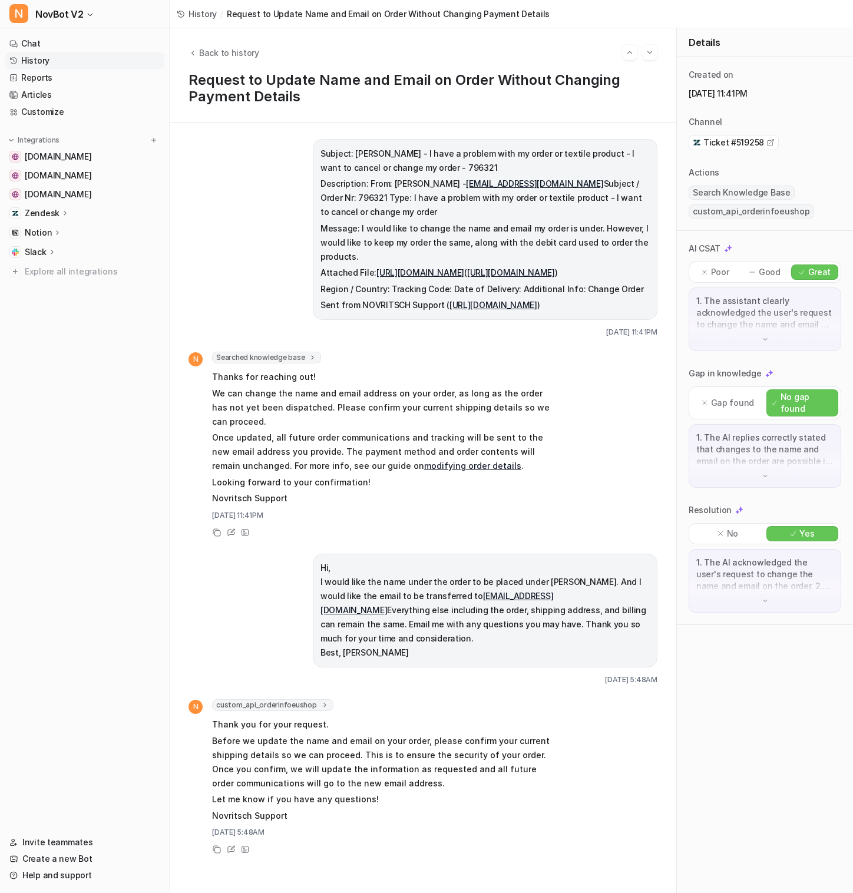
scroll to position [144, 0]
click at [320, 709] on icon at bounding box center [324, 704] width 8 height 9
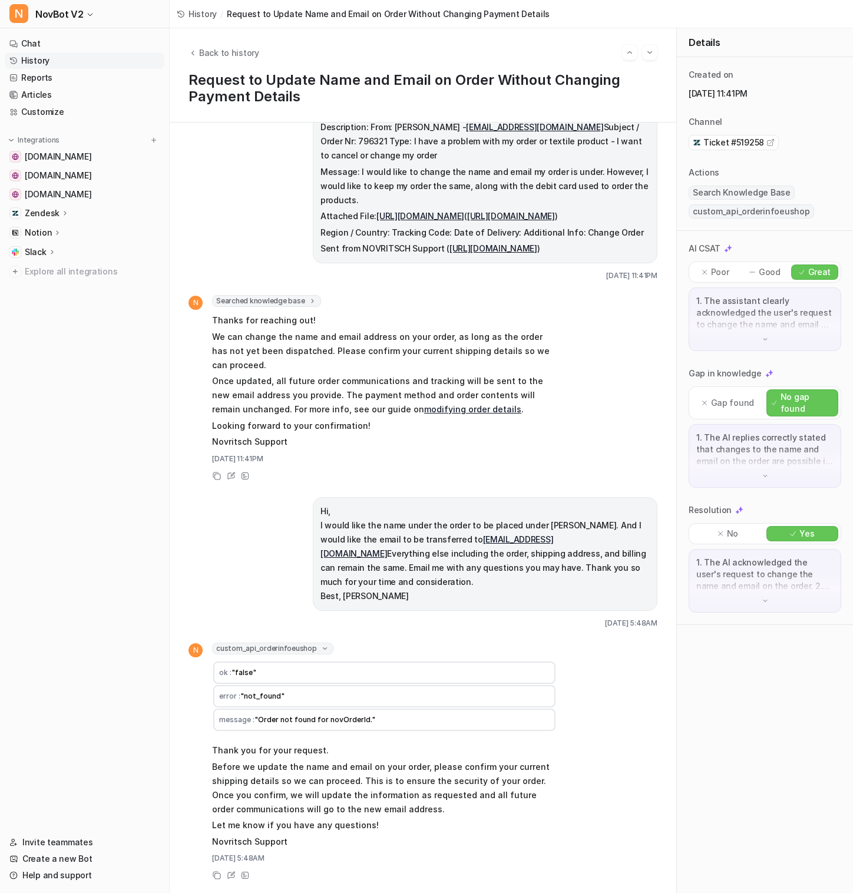
scroll to position [226, 0]
click at [205, 47] on span "Back to history" at bounding box center [229, 53] width 60 height 12
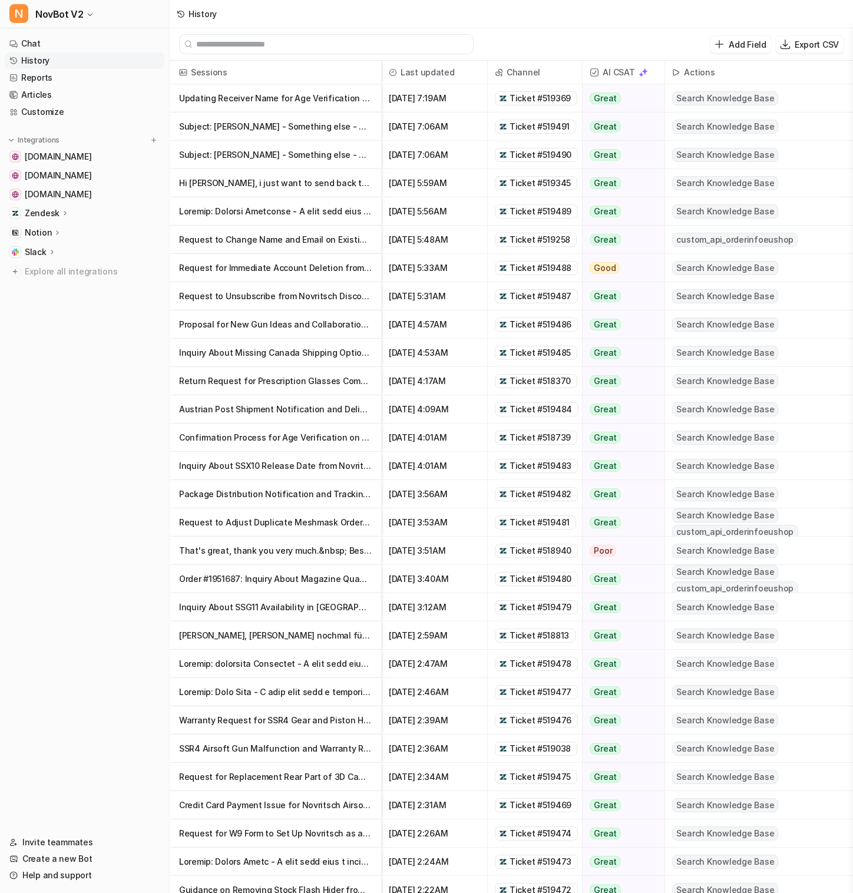
click at [260, 578] on p "Order #1951687: Inquiry About Magazine Quantity and Subtotal Discrepancy" at bounding box center [275, 579] width 193 height 28
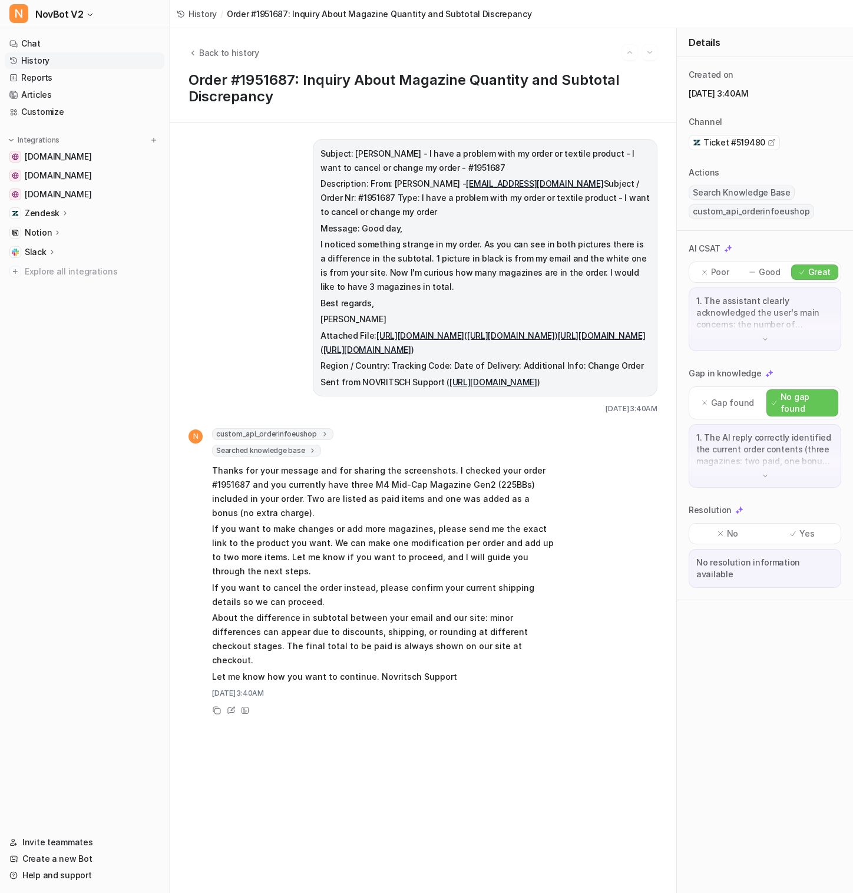
scroll to position [132, 0]
click at [208, 57] on span "Back to history" at bounding box center [229, 53] width 60 height 12
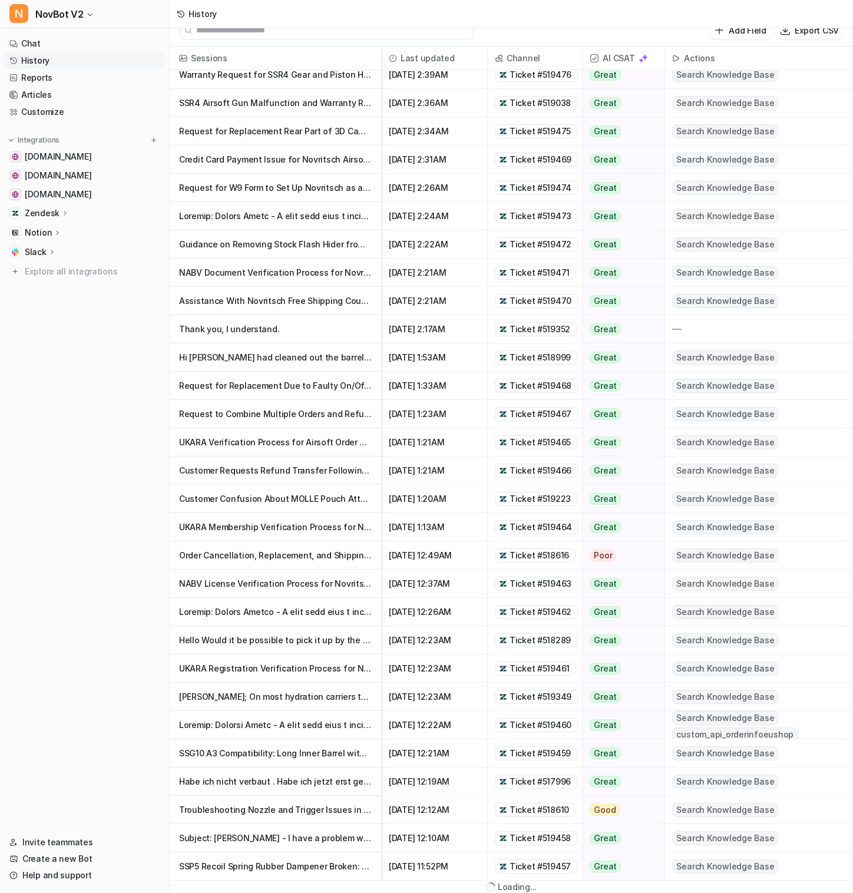
scroll to position [14, 0]
click at [272, 723] on p at bounding box center [275, 725] width 193 height 28
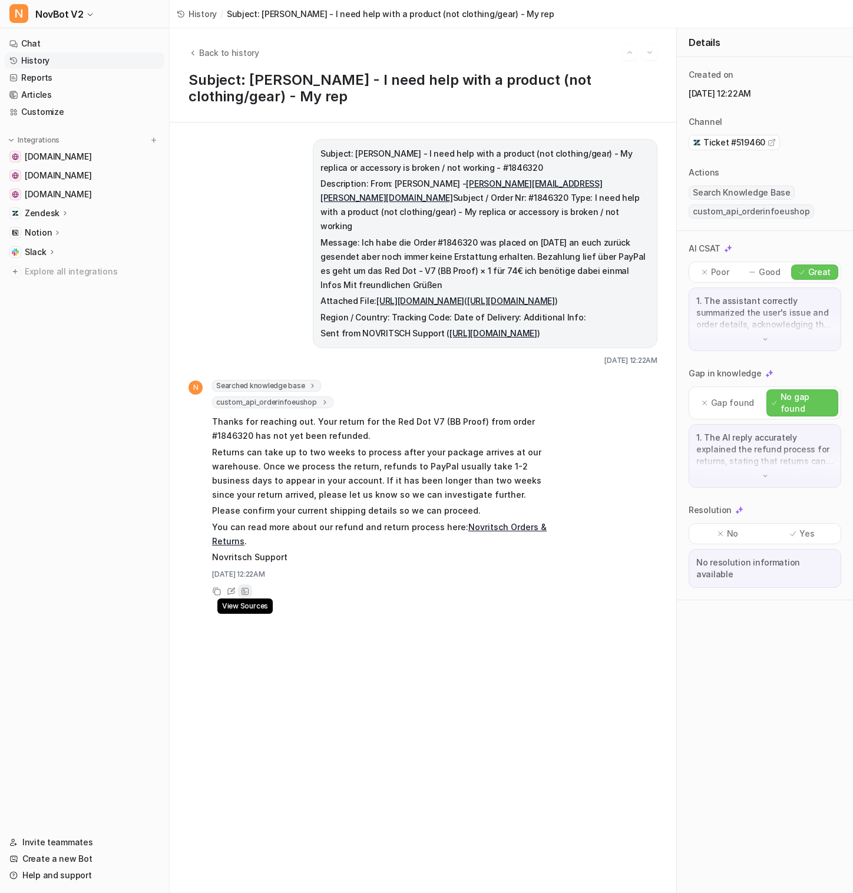
click at [241, 595] on icon at bounding box center [244, 591] width 7 height 7
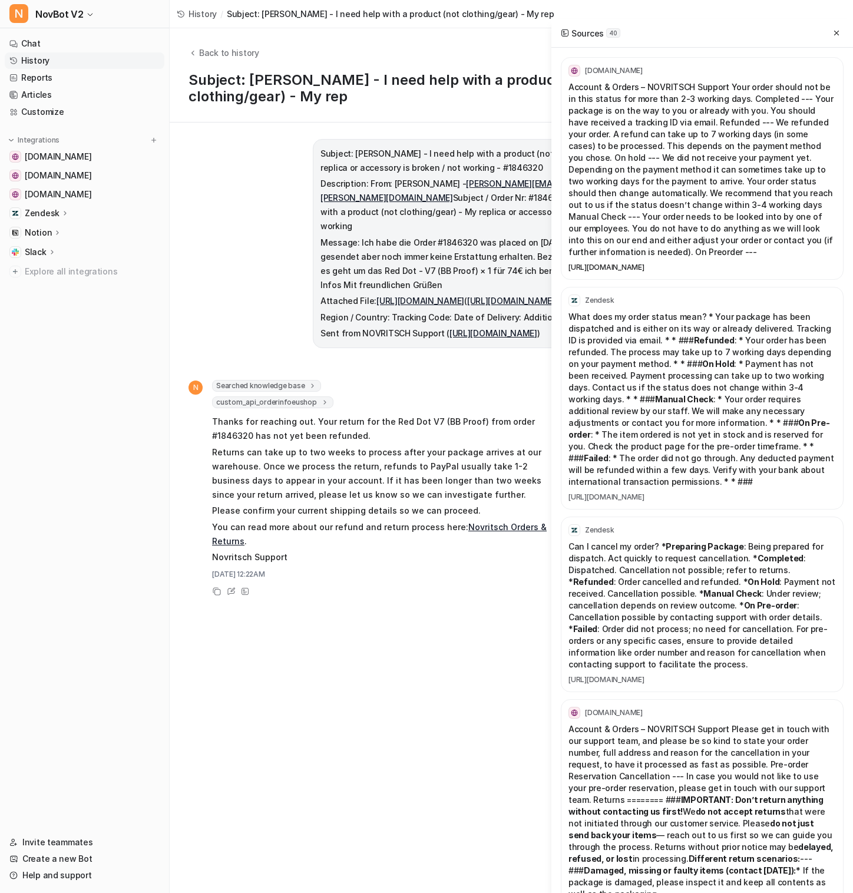
click at [623, 263] on link "https://support.novritsch.com/orders/" at bounding box center [701, 267] width 267 height 9
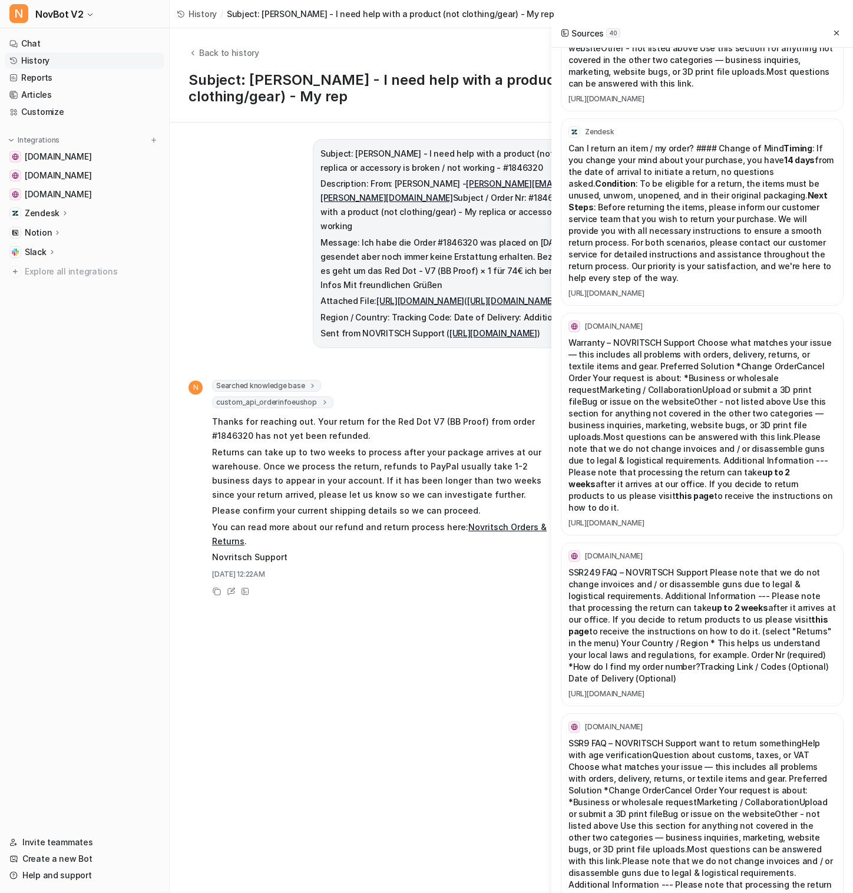
scroll to position [6190, 0]
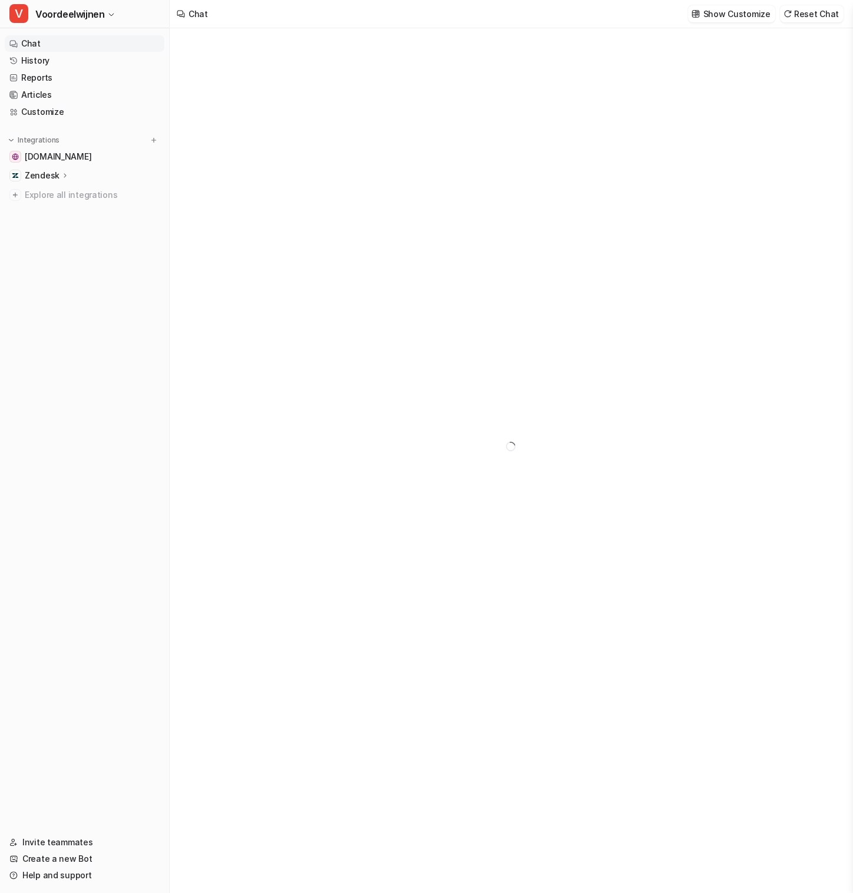
type textarea "**********"
click at [105, 22] on button "V Voordeelwijnen" at bounding box center [84, 14] width 169 height 28
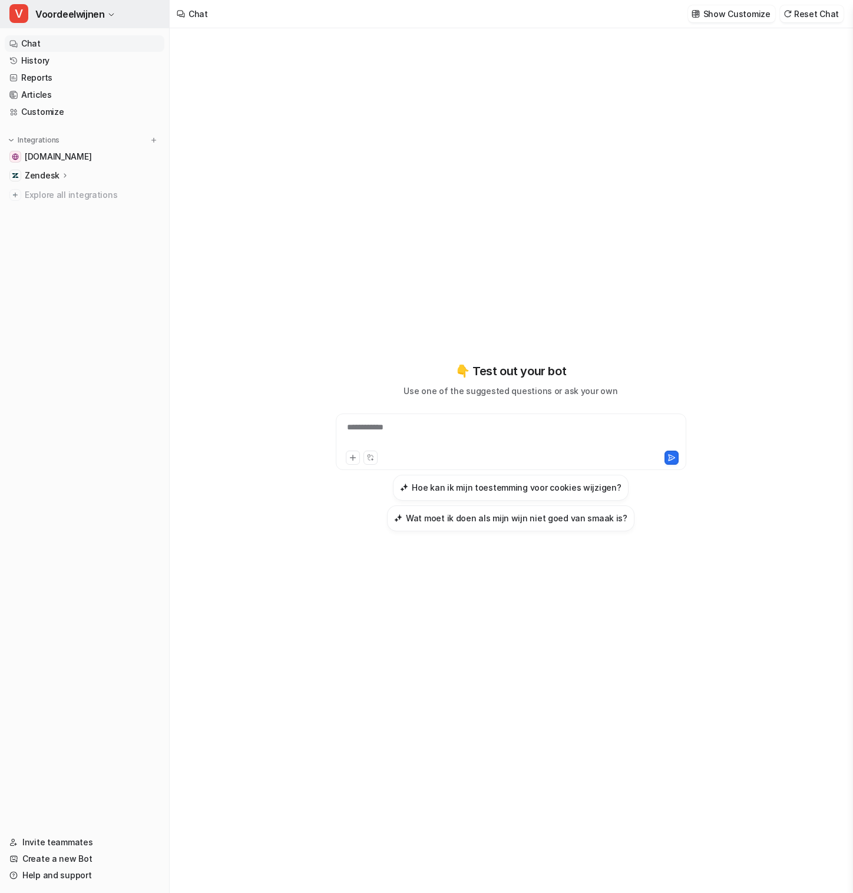
click at [106, 21] on button "V Voordeelwijnen" at bounding box center [84, 14] width 169 height 28
click at [110, 61] on link "History" at bounding box center [85, 60] width 160 height 16
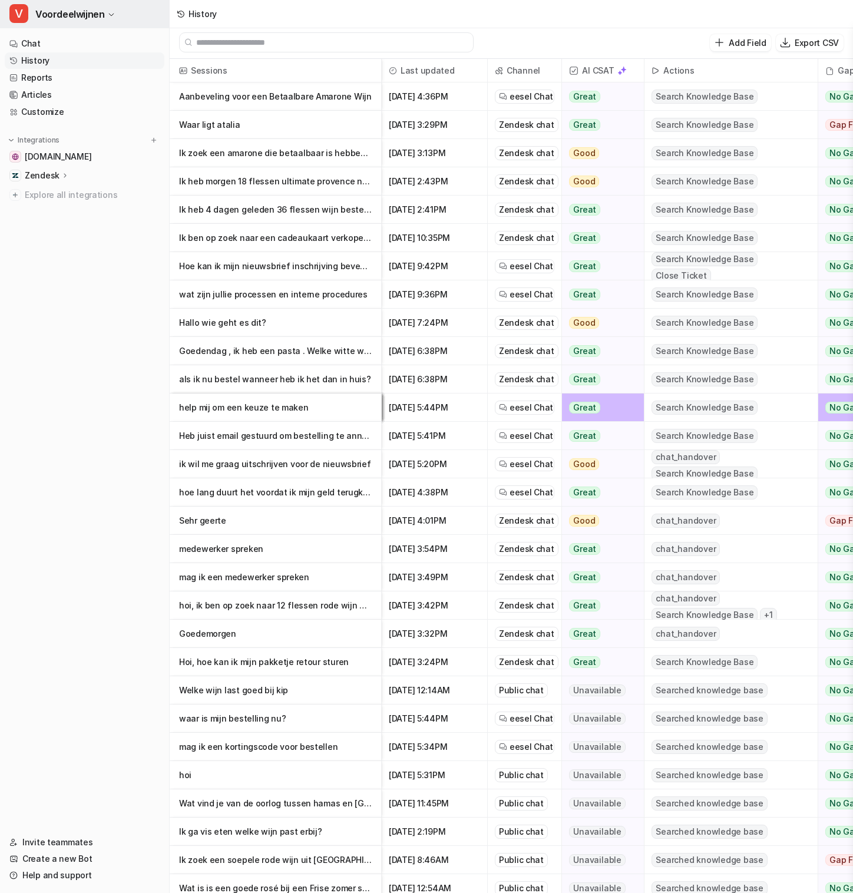
click at [120, 15] on button "V Voordeelwijnen" at bounding box center [84, 14] width 169 height 28
click at [153, 142] on img at bounding box center [154, 140] width 8 height 8
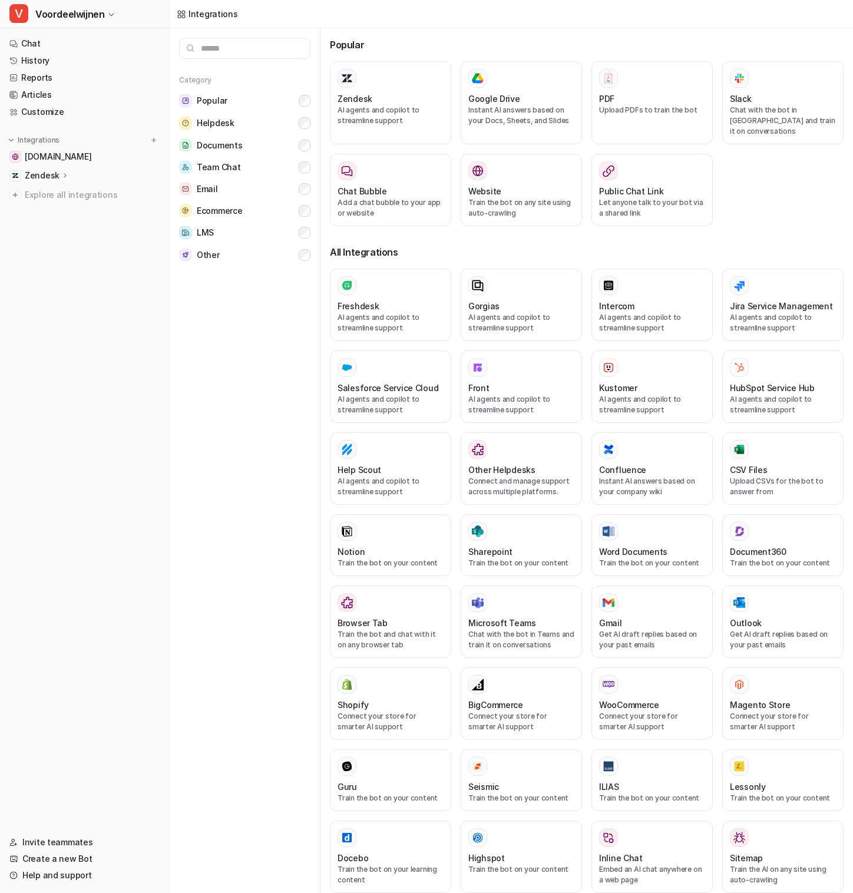
click at [158, 131] on nav "Chat History Reports Articles Customize Integrations www.voordeelwijnen.nl Zend…" at bounding box center [84, 428] width 169 height 794
click at [223, 55] on input "text" at bounding box center [244, 48] width 131 height 21
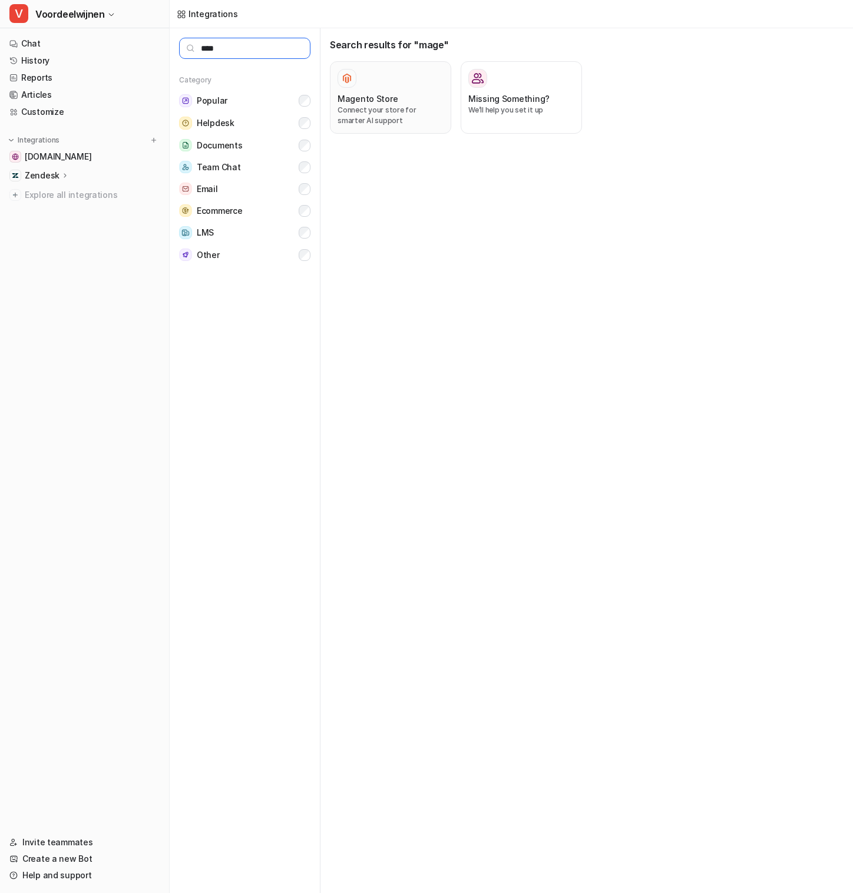
type input "****"
click at [359, 87] on div at bounding box center [390, 78] width 106 height 19
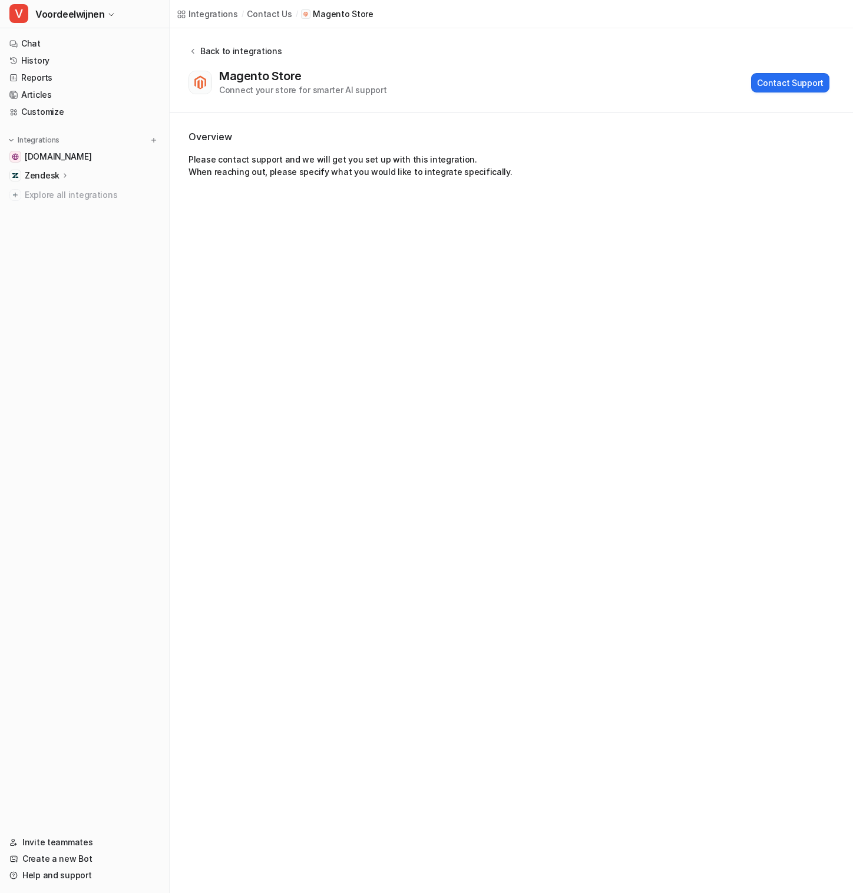
click at [199, 48] on div "Back to integrations" at bounding box center [239, 51] width 85 height 12
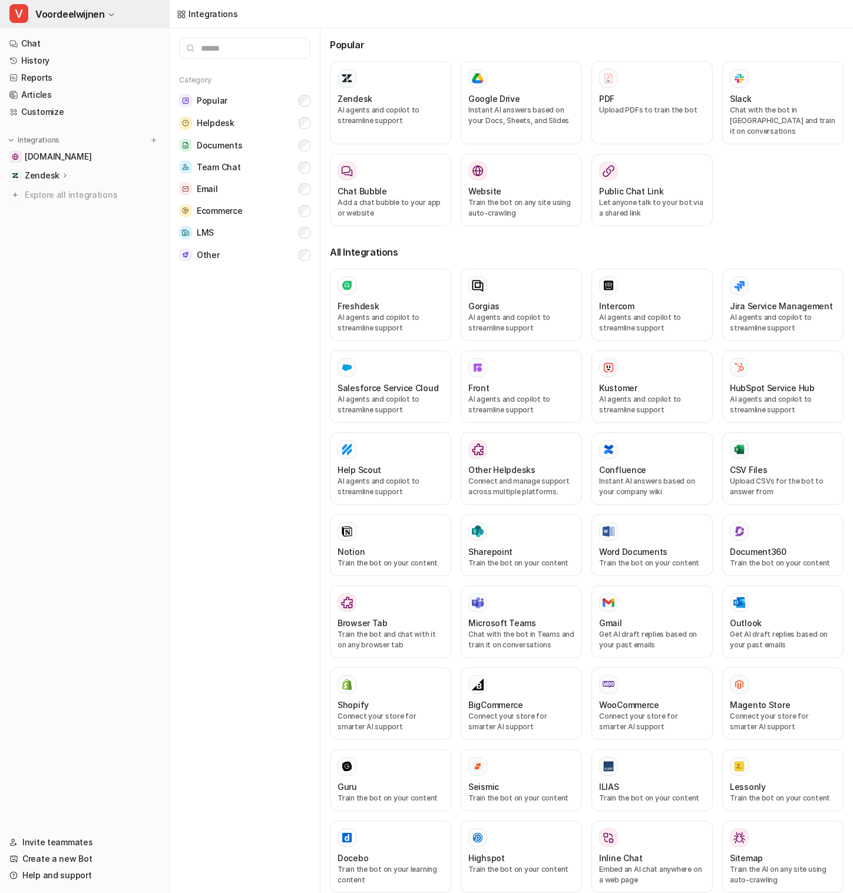
click at [110, 7] on button "V Voordeelwijnen" at bounding box center [84, 14] width 169 height 28
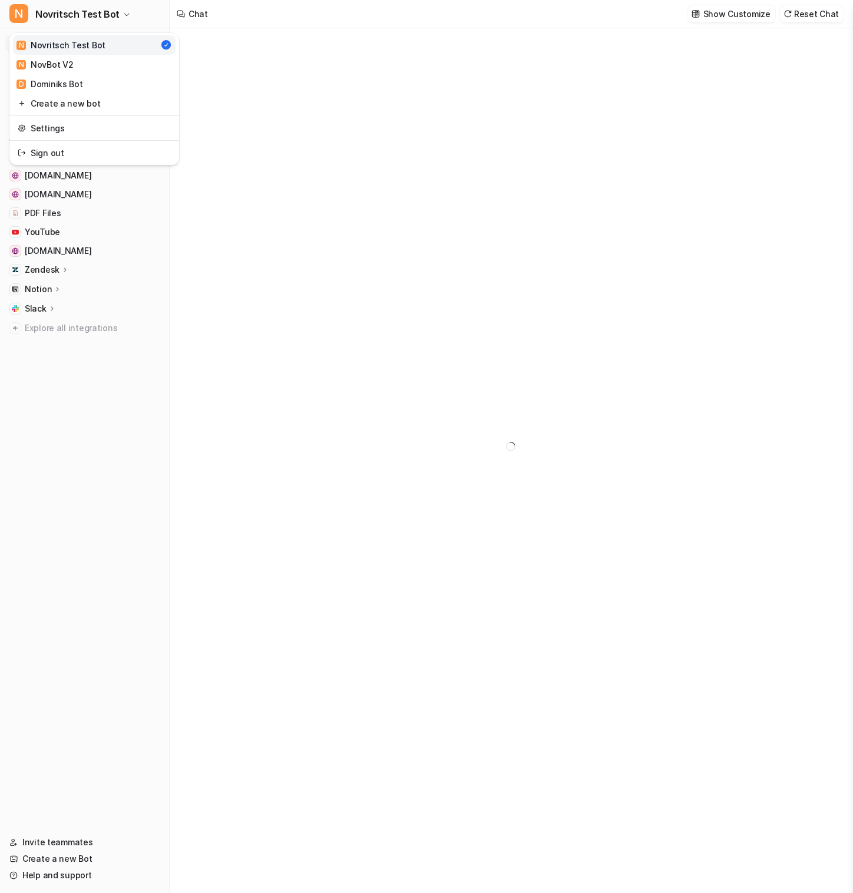
click at [78, 15] on span "Novritsch Test Bot" at bounding box center [77, 14] width 84 height 16
type textarea "**********"
click at [245, 81] on div "N Novritsch Test Bot N Novritsch Test Bot N NovBot V2 D [PERSON_NAME] Bot Creat…" at bounding box center [426, 446] width 853 height 893
click at [49, 112] on link "Customize" at bounding box center [85, 112] width 160 height 16
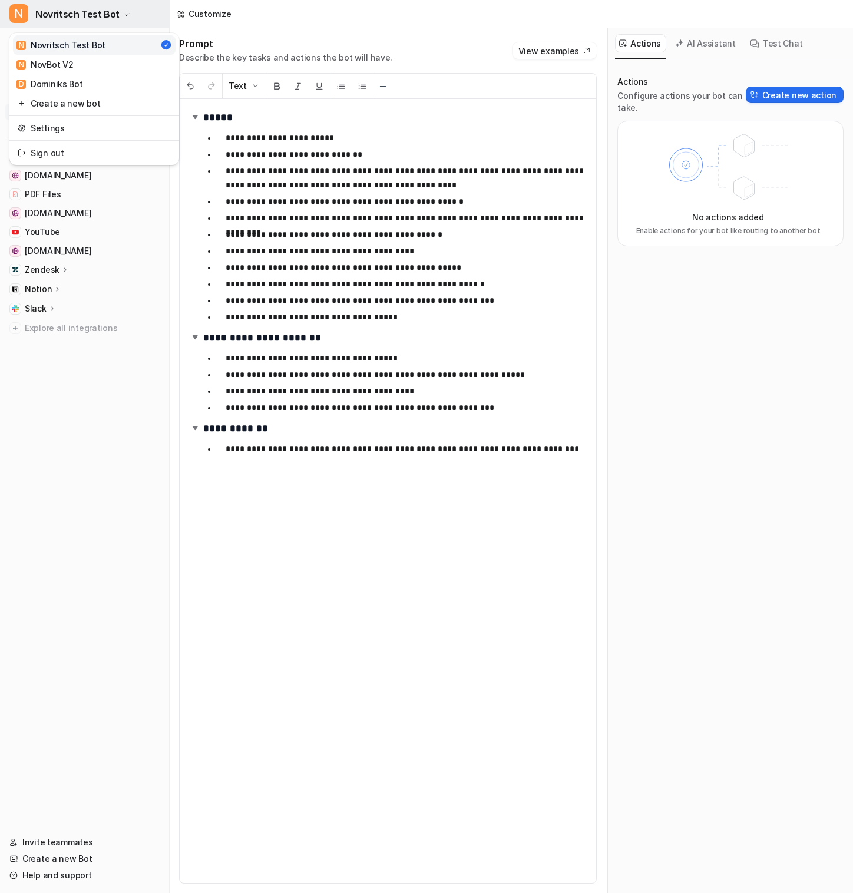
click at [114, 10] on span "Novritsch Test Bot" at bounding box center [77, 14] width 84 height 16
click at [107, 62] on link "N NovBot V2" at bounding box center [94, 64] width 163 height 19
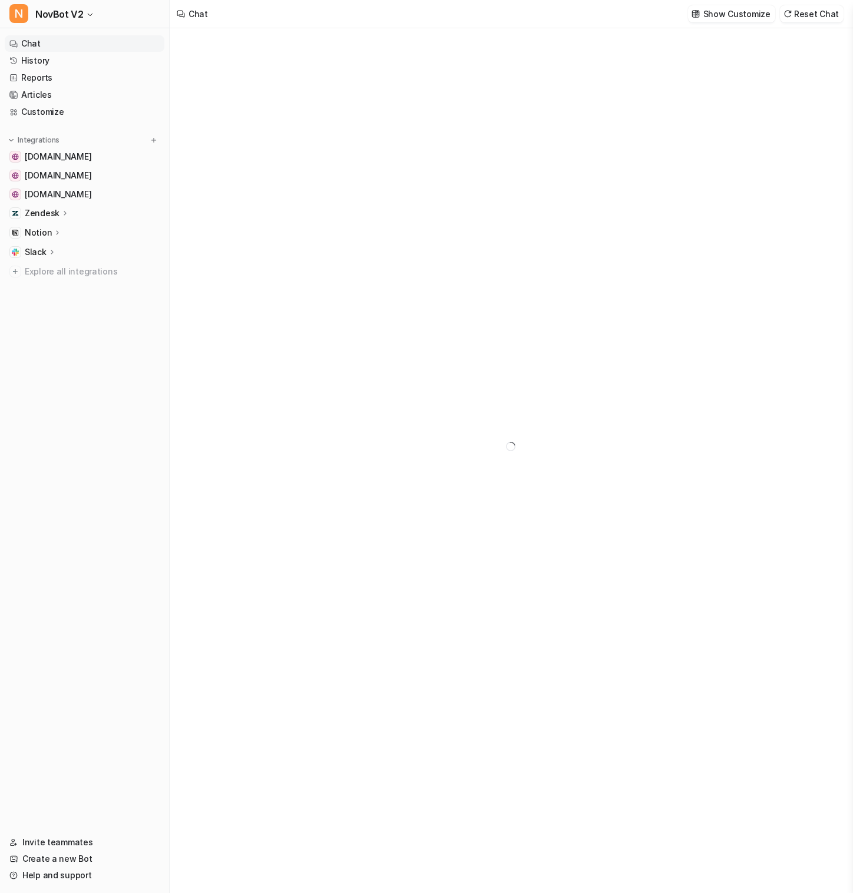
type textarea "**********"
click at [103, 117] on link "Customize" at bounding box center [85, 112] width 160 height 16
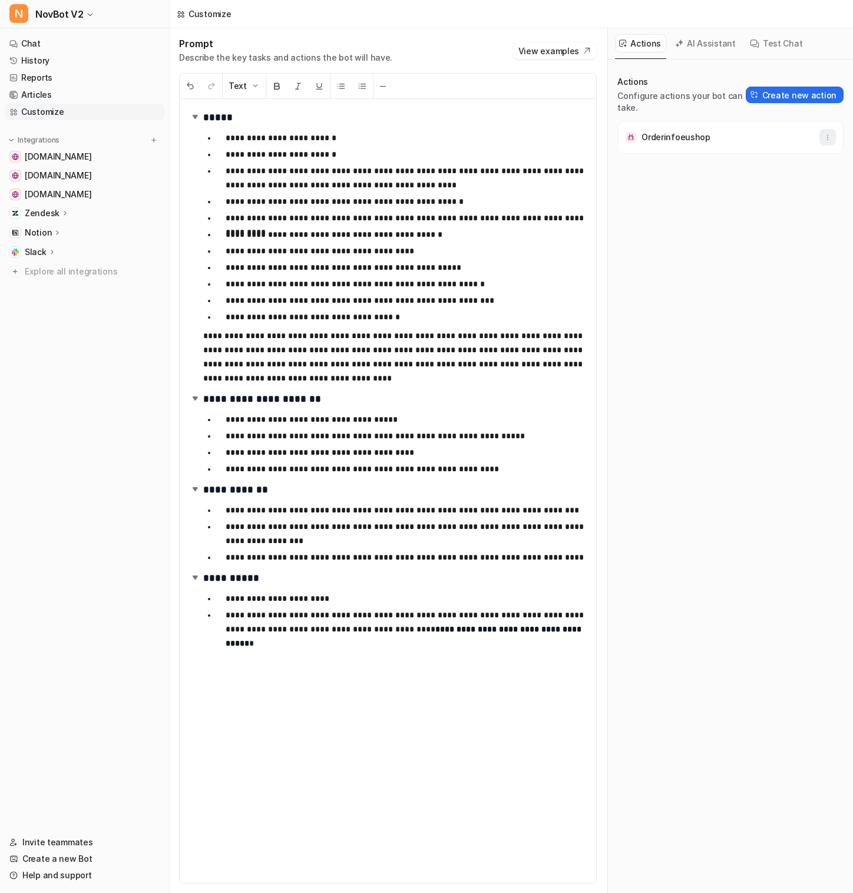
click at [825, 140] on icon "button" at bounding box center [827, 137] width 8 height 8
click at [709, 131] on div "Orderinfoeushop Delete" at bounding box center [730, 137] width 216 height 33
click at [676, 141] on p "Orderinfoeushop" at bounding box center [675, 137] width 69 height 12
click at [629, 140] on img at bounding box center [631, 137] width 12 height 12
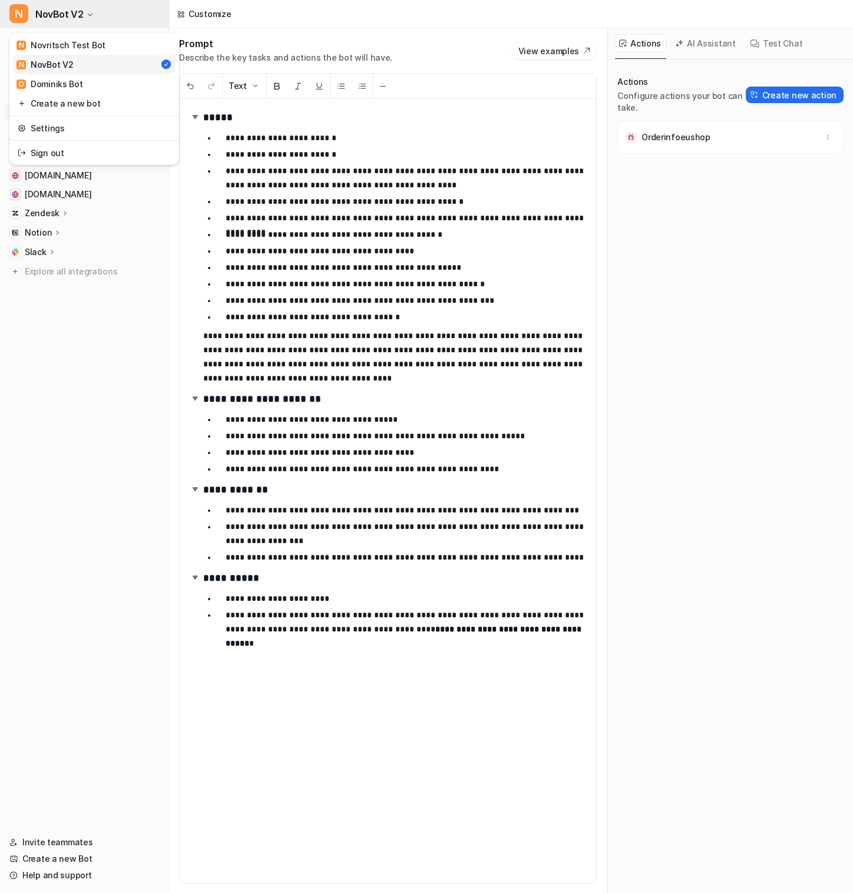
click at [106, 15] on button "N NovBot V2" at bounding box center [84, 14] width 169 height 28
click at [92, 124] on link "Settings" at bounding box center [94, 127] width 163 height 19
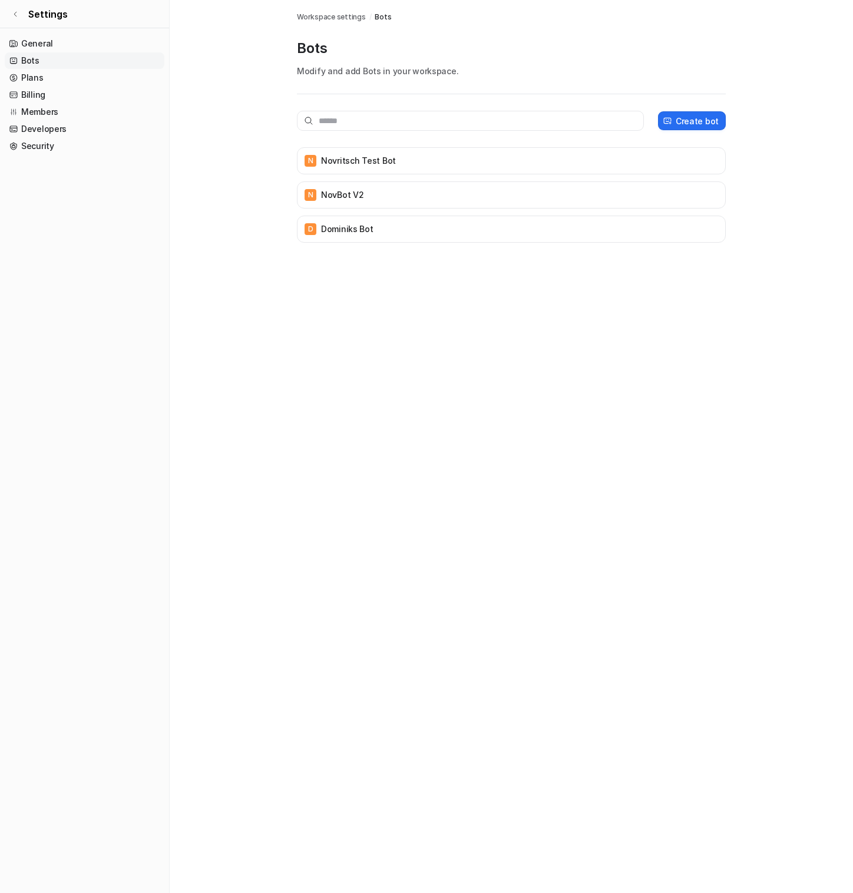
click at [79, 94] on link "Billing" at bounding box center [85, 95] width 160 height 16
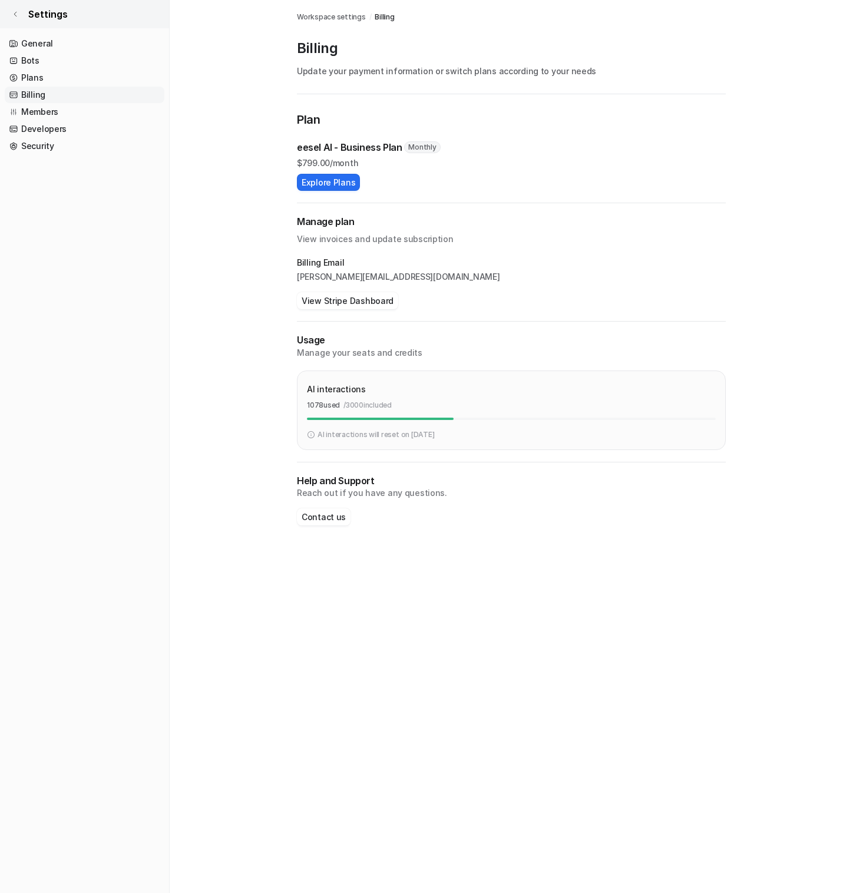
click at [16, 14] on icon at bounding box center [15, 14] width 7 height 7
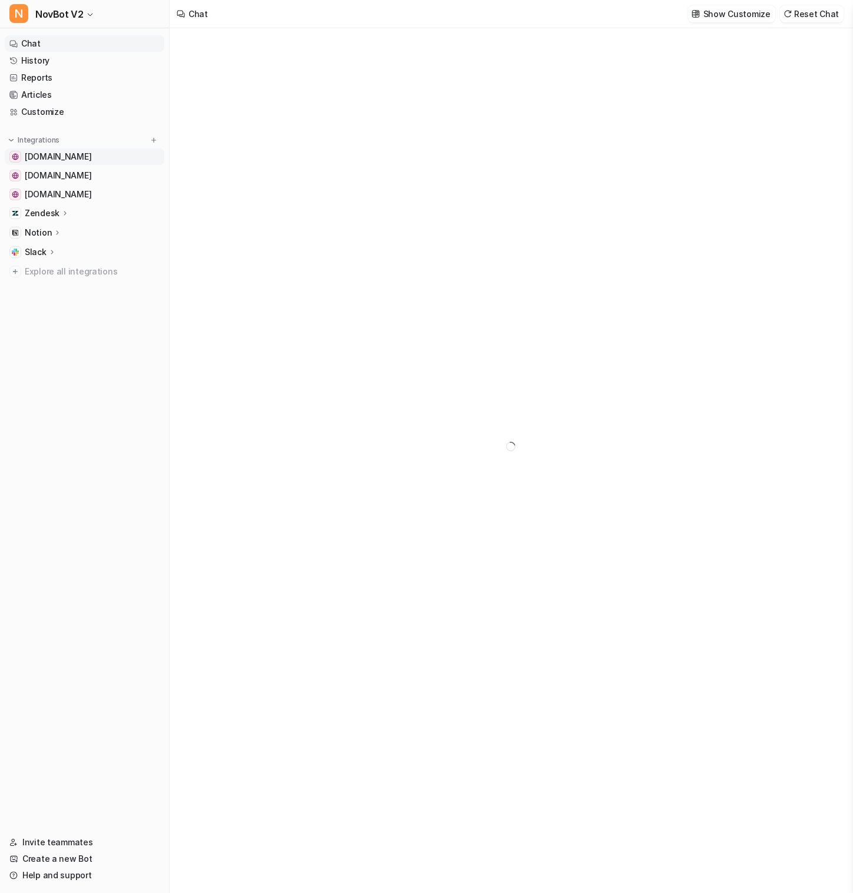
type textarea "**********"
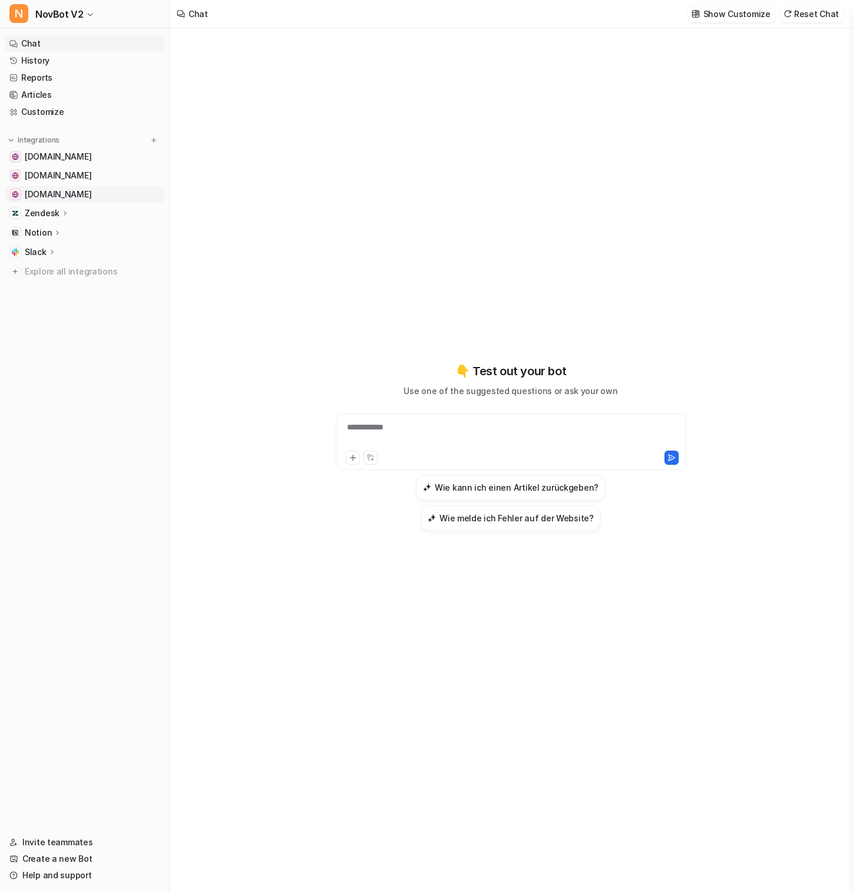
click at [90, 190] on span "[DOMAIN_NAME]" at bounding box center [58, 194] width 67 height 12
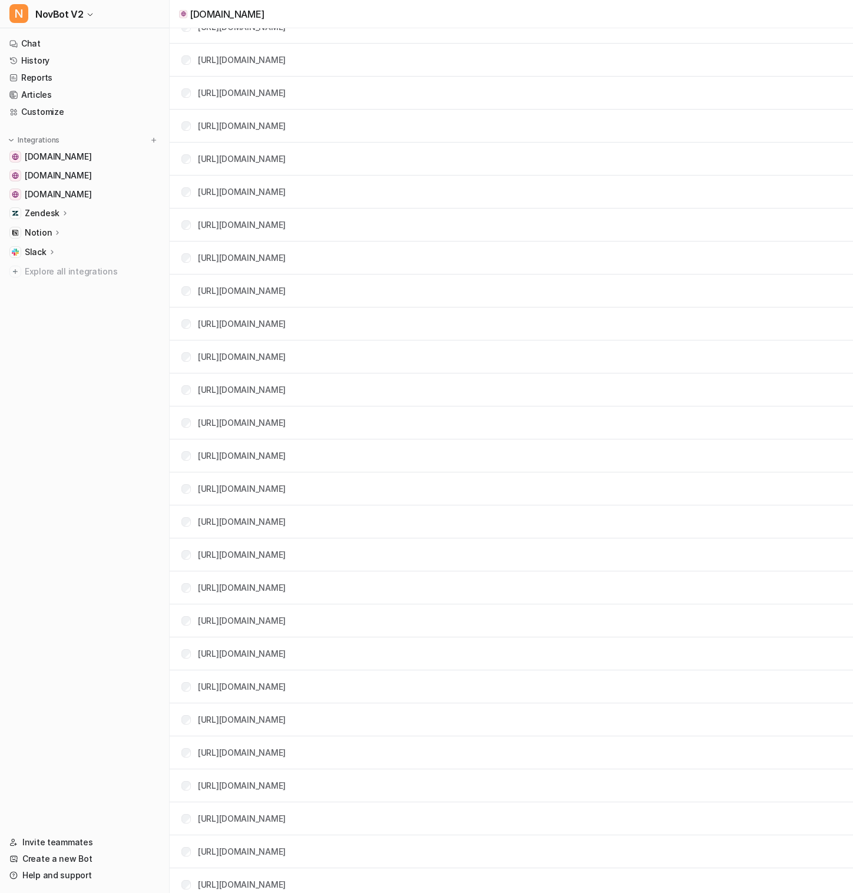
scroll to position [118, 0]
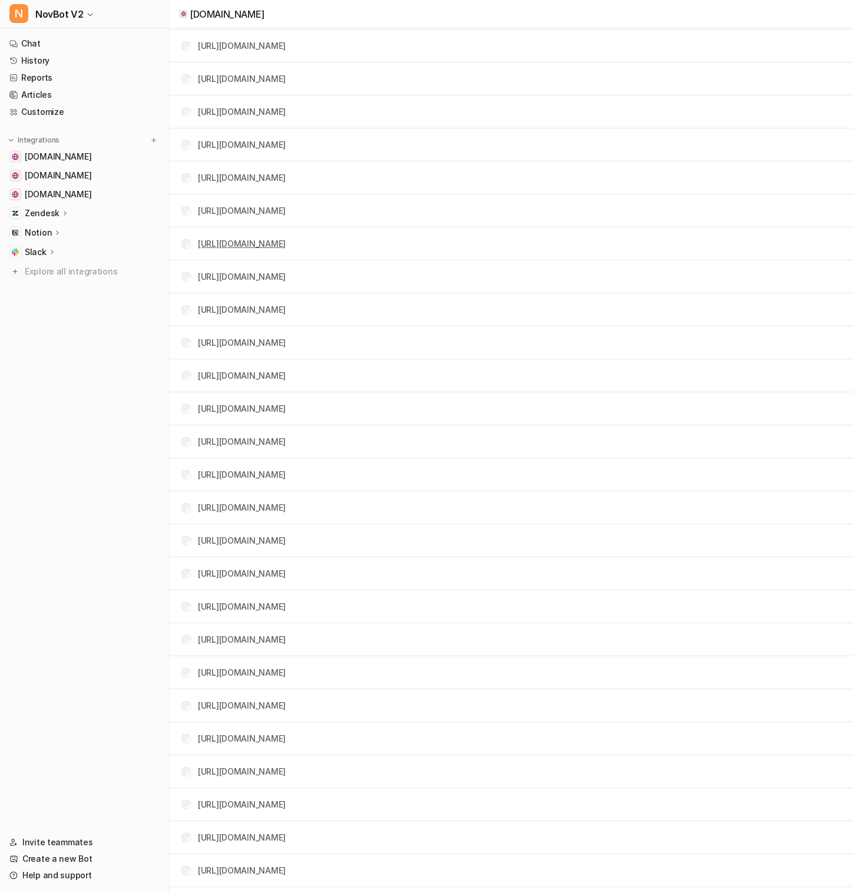
click at [271, 247] on link "https://eu.novritsch.com/products/gun-systems/rifles/the-ssr63-system/" at bounding box center [242, 243] width 88 height 10
